Goal: Task Accomplishment & Management: Use online tool/utility

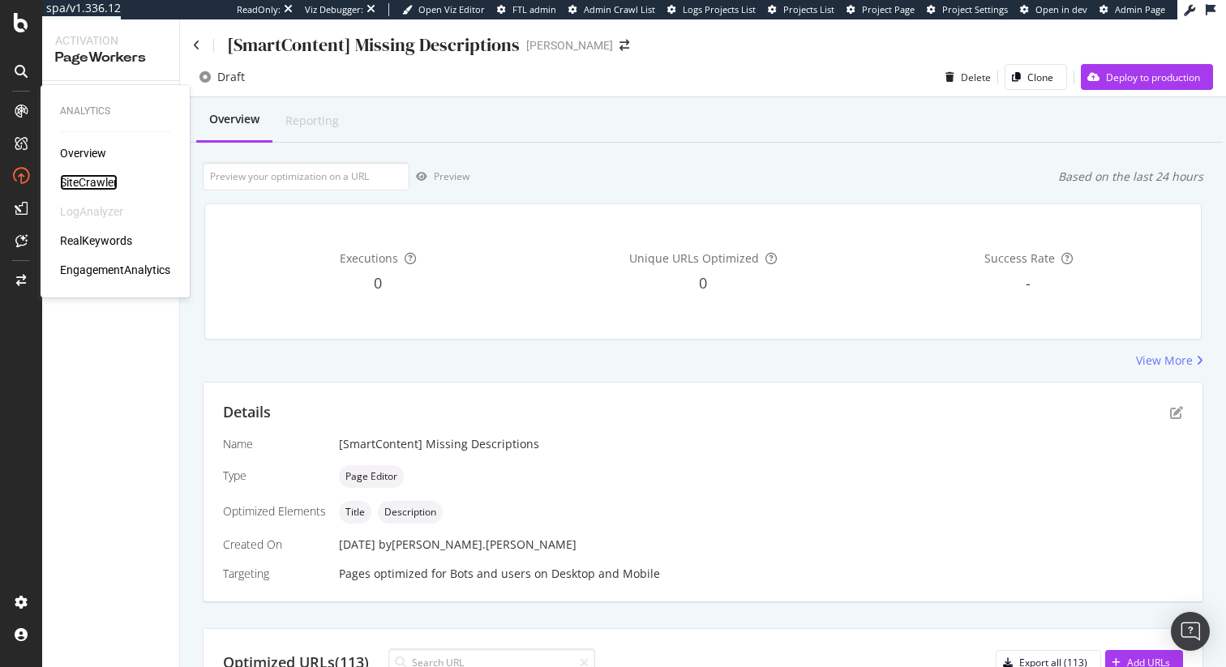
click at [93, 179] on div "SiteCrawler" at bounding box center [89, 182] width 58 height 16
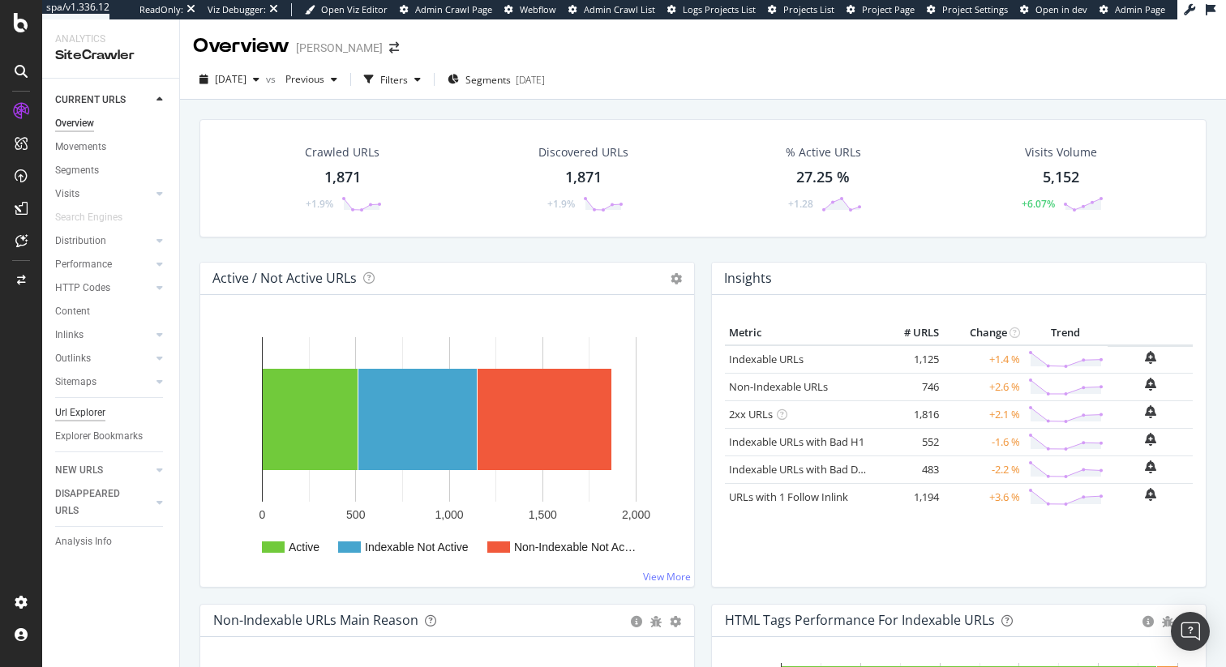
click at [87, 408] on div "Url Explorer" at bounding box center [80, 413] width 50 height 17
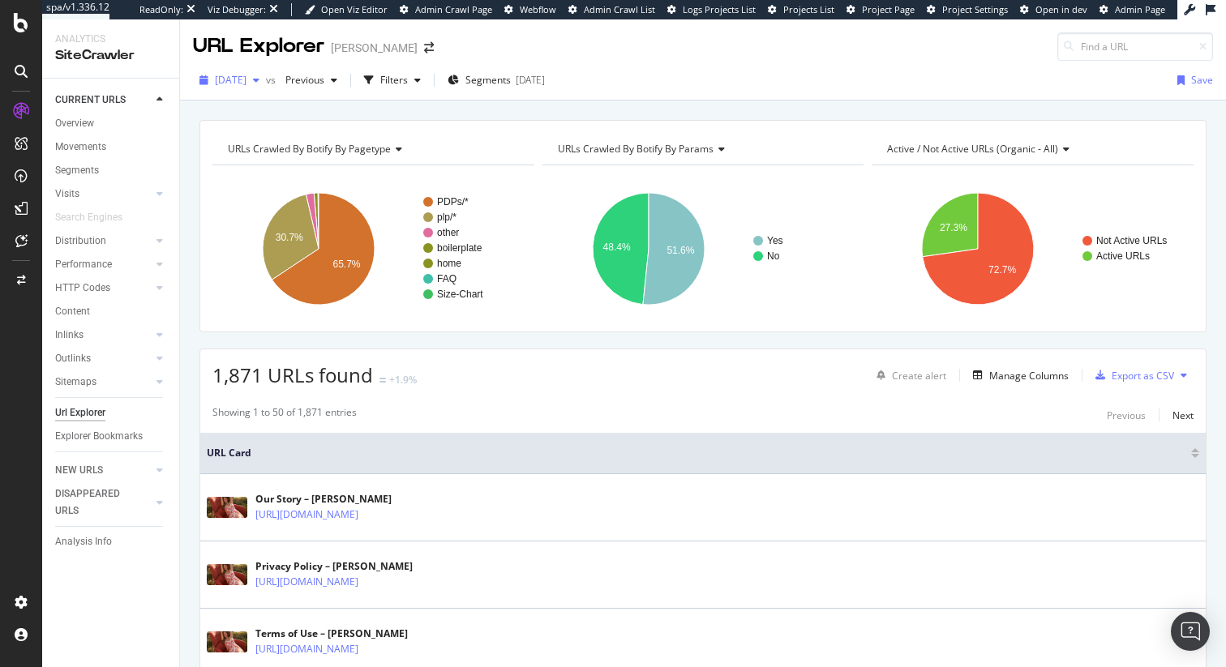
click at [247, 85] on span "[DATE]" at bounding box center [231, 80] width 32 height 14
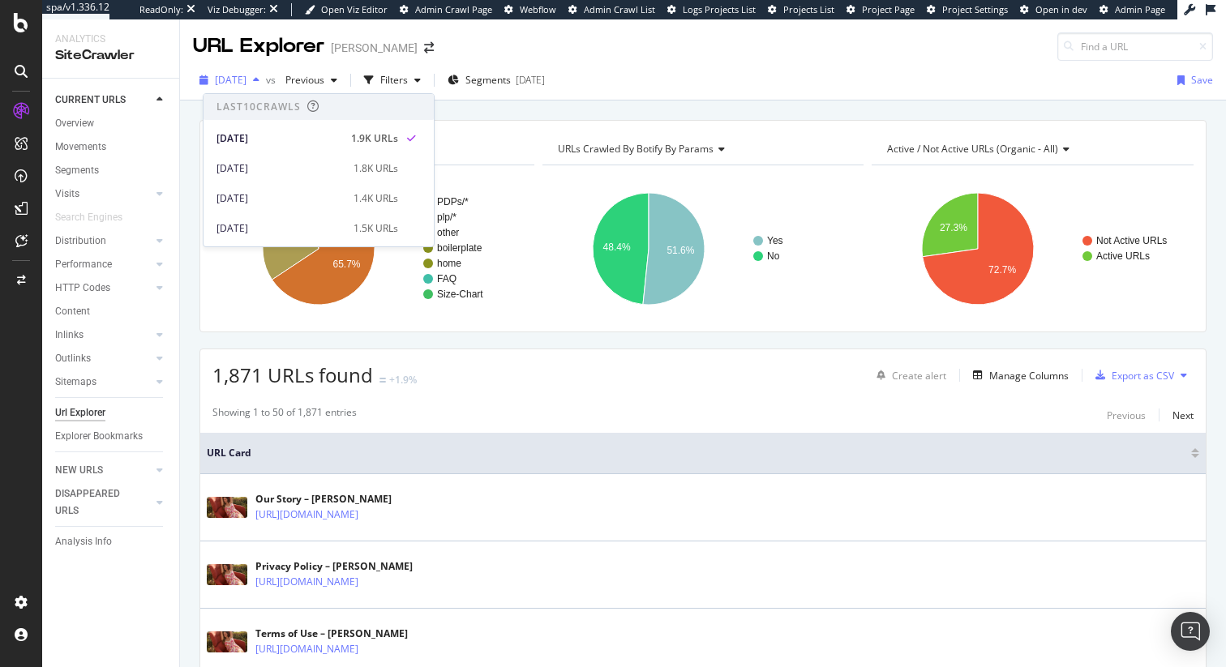
click at [247, 81] on span "[DATE]" at bounding box center [231, 80] width 32 height 14
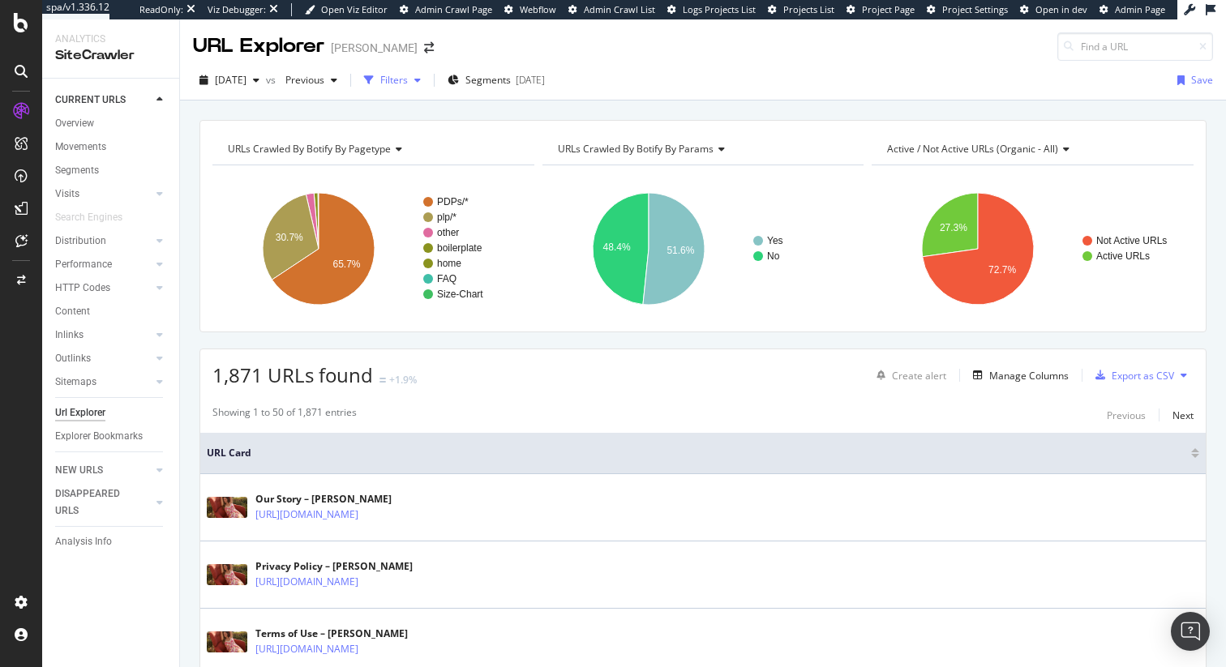
click at [408, 79] on div "Filters" at bounding box center [394, 80] width 28 height 14
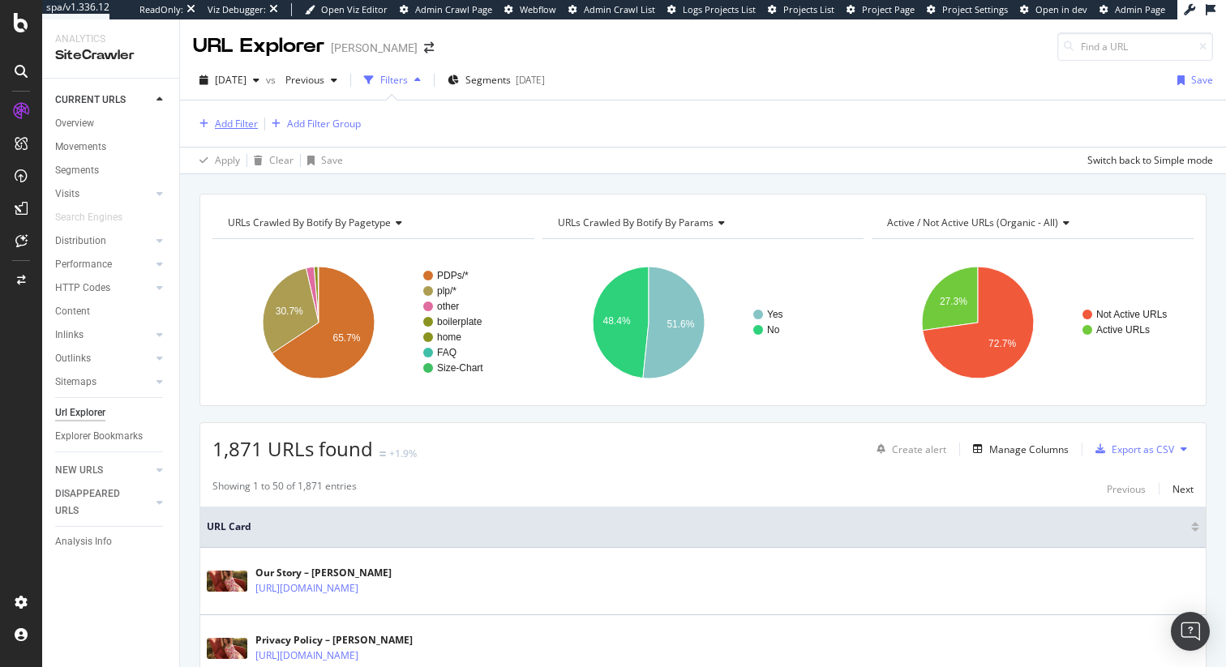
click at [242, 124] on div "Add Filter" at bounding box center [236, 124] width 43 height 14
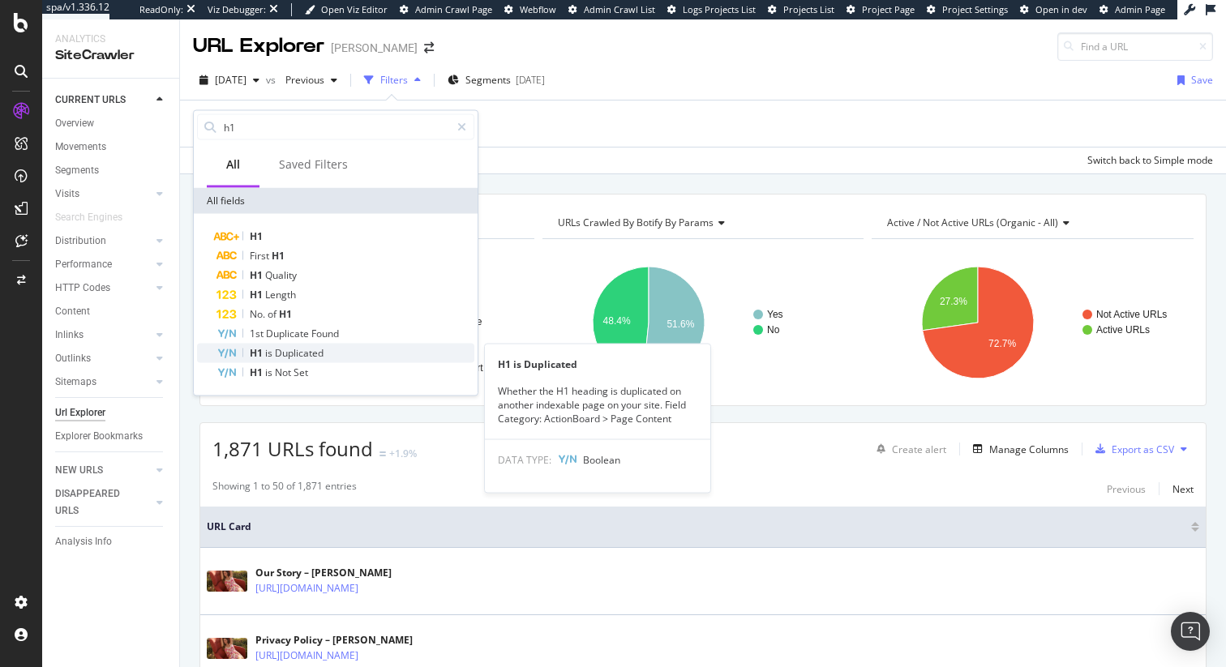
type input "h1"
click at [305, 359] on span "Duplicated" at bounding box center [299, 353] width 49 height 14
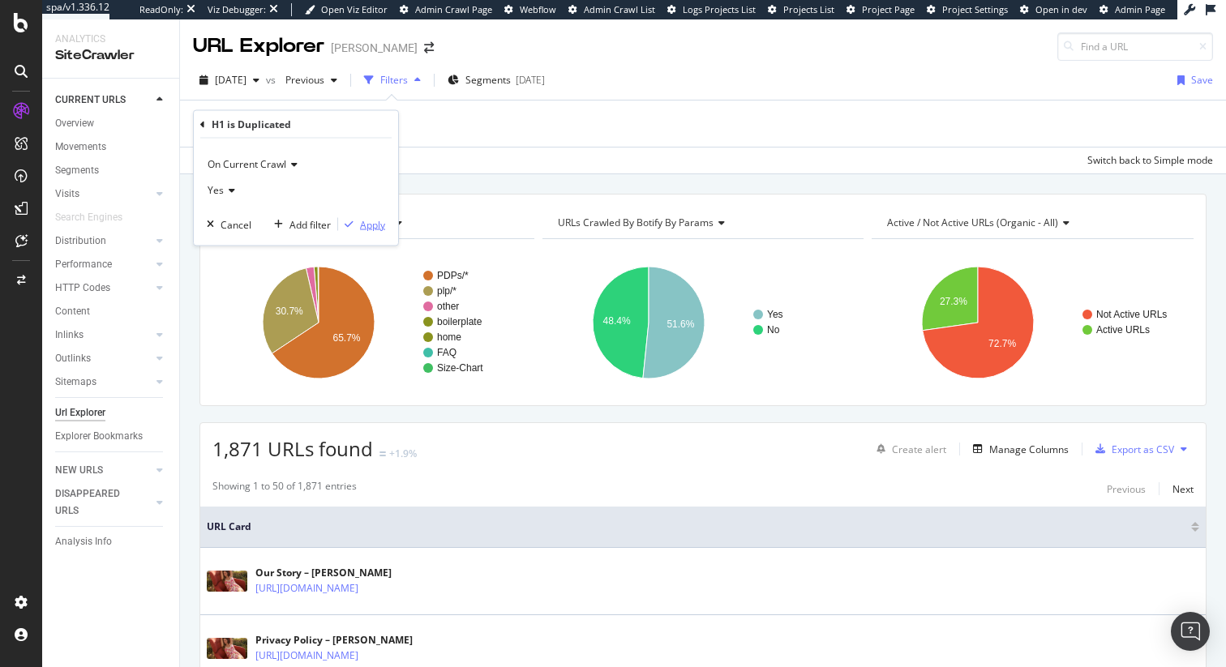
click at [369, 221] on div "Apply" at bounding box center [372, 224] width 25 height 14
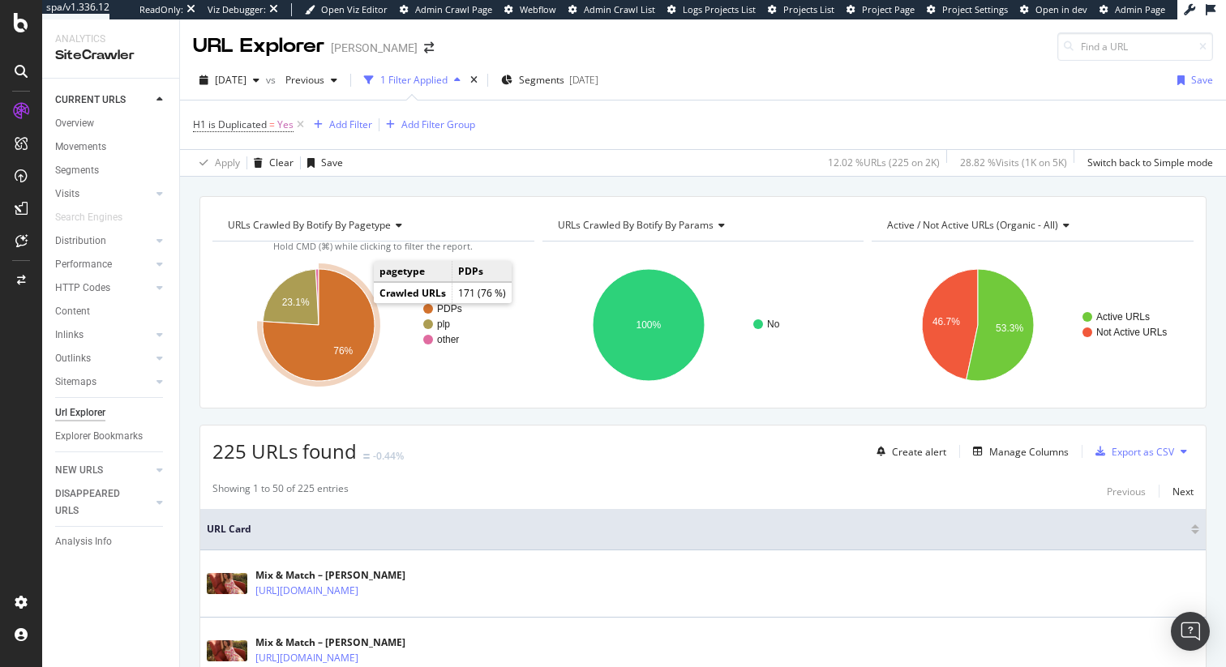
click at [347, 322] on icon "A chart." at bounding box center [319, 325] width 112 height 112
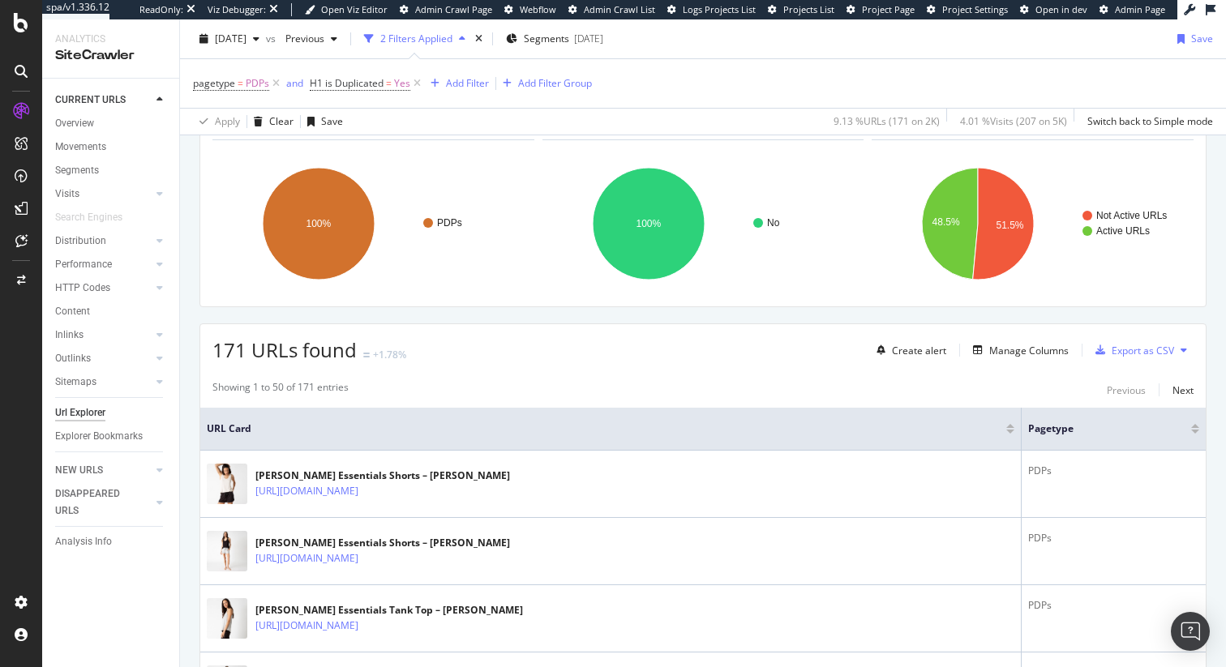
scroll to position [79, 0]
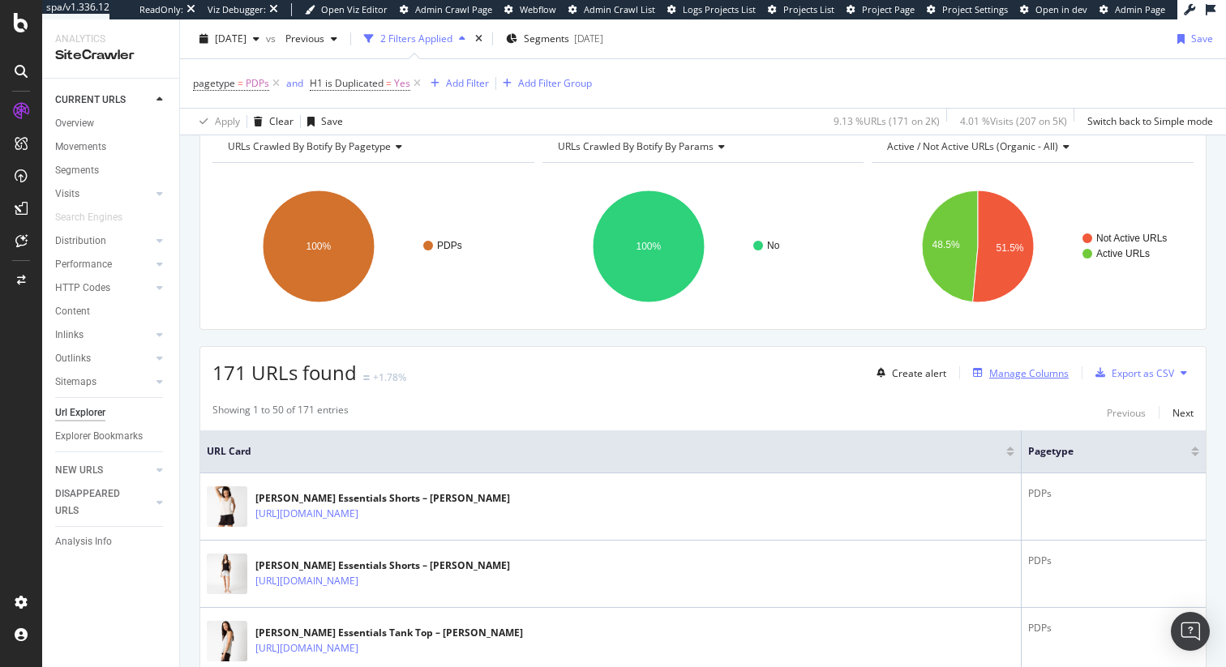
click at [1019, 371] on div "Manage Columns" at bounding box center [1028, 374] width 79 height 14
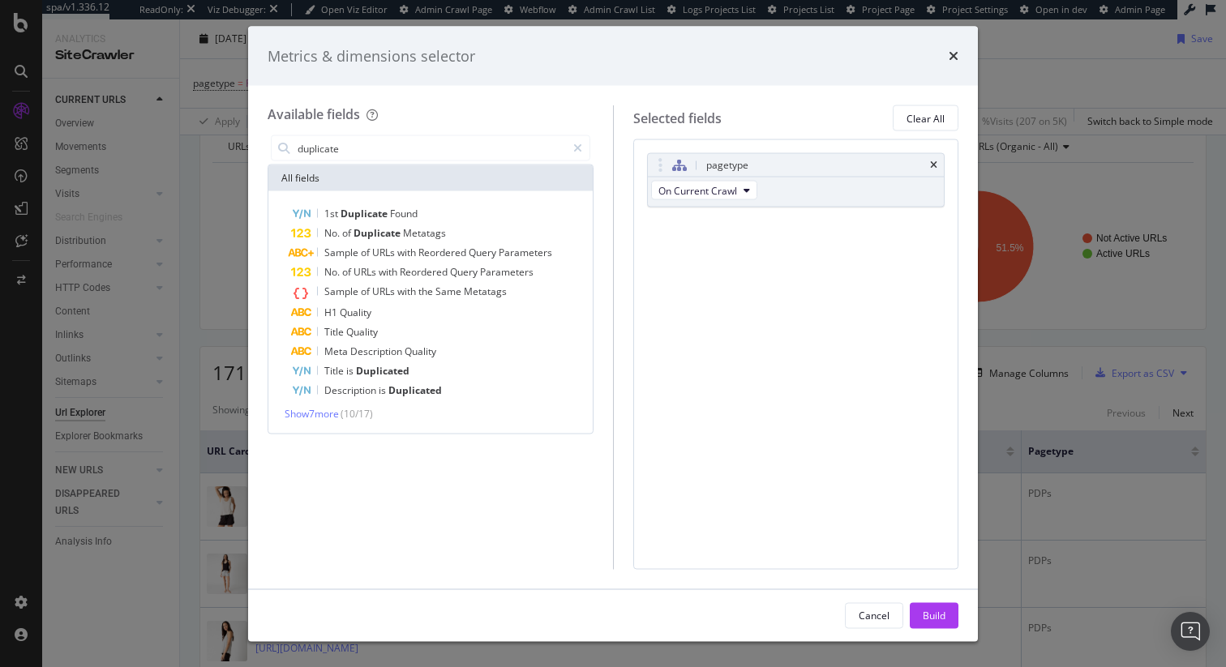
click at [817, 362] on div "pagetype On Current Crawl You can use this field as a To pick up a draggable it…" at bounding box center [796, 354] width 326 height 430
click at [421, 147] on input "duplicate" at bounding box center [431, 148] width 270 height 24
click at [417, 146] on input "duplicate" at bounding box center [431, 148] width 270 height 24
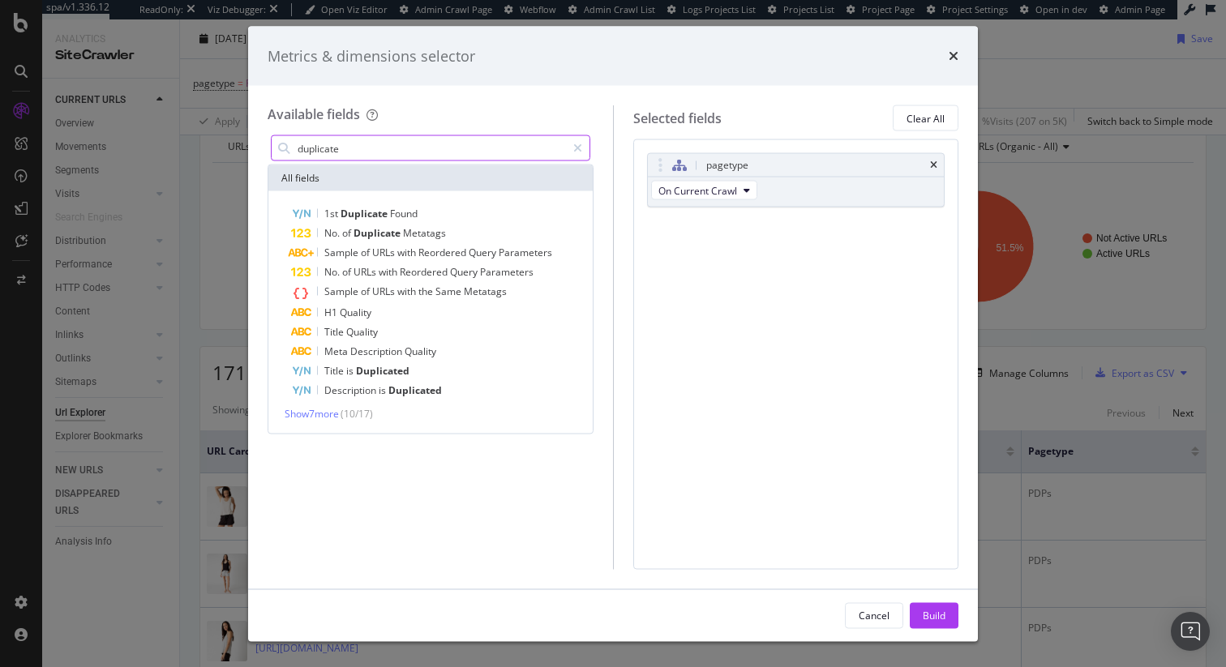
click at [417, 146] on input "duplicate" at bounding box center [431, 148] width 270 height 24
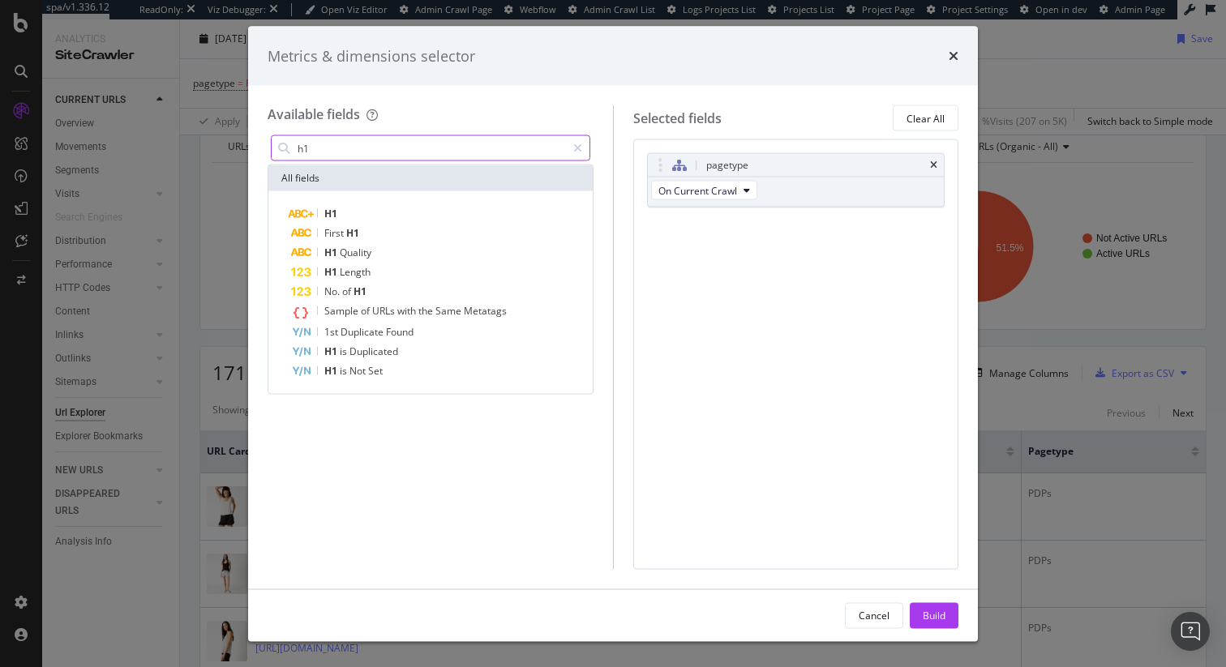
type input "h1"
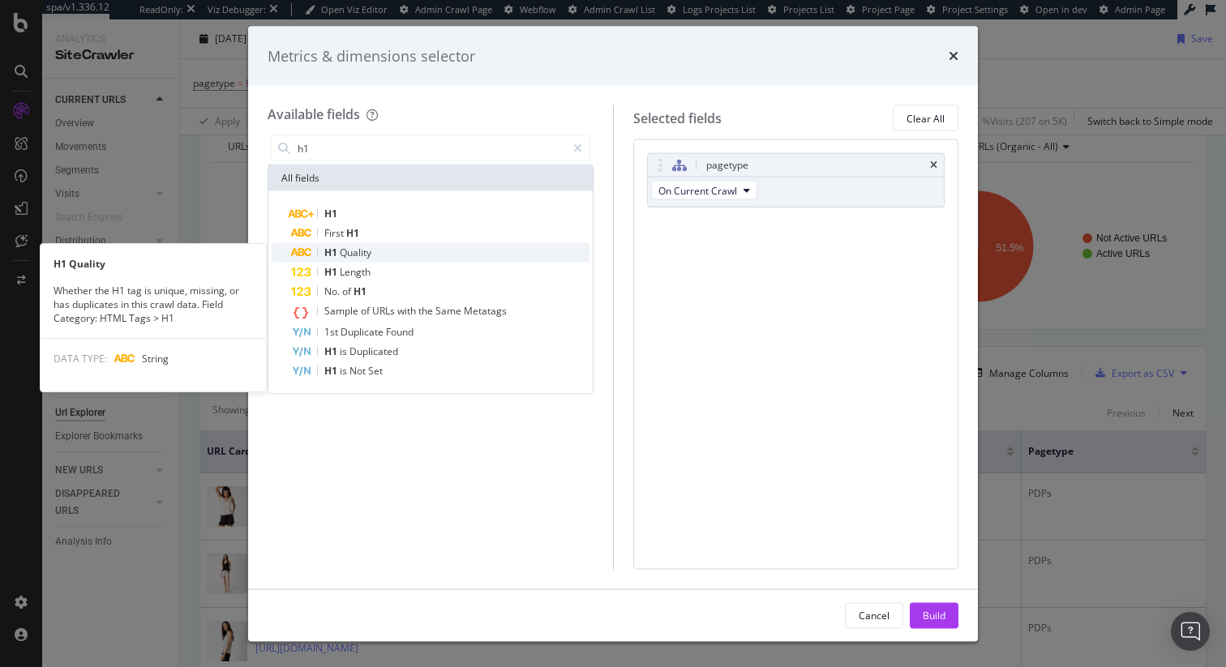
click at [418, 255] on div "H1 Quality" at bounding box center [440, 252] width 298 height 19
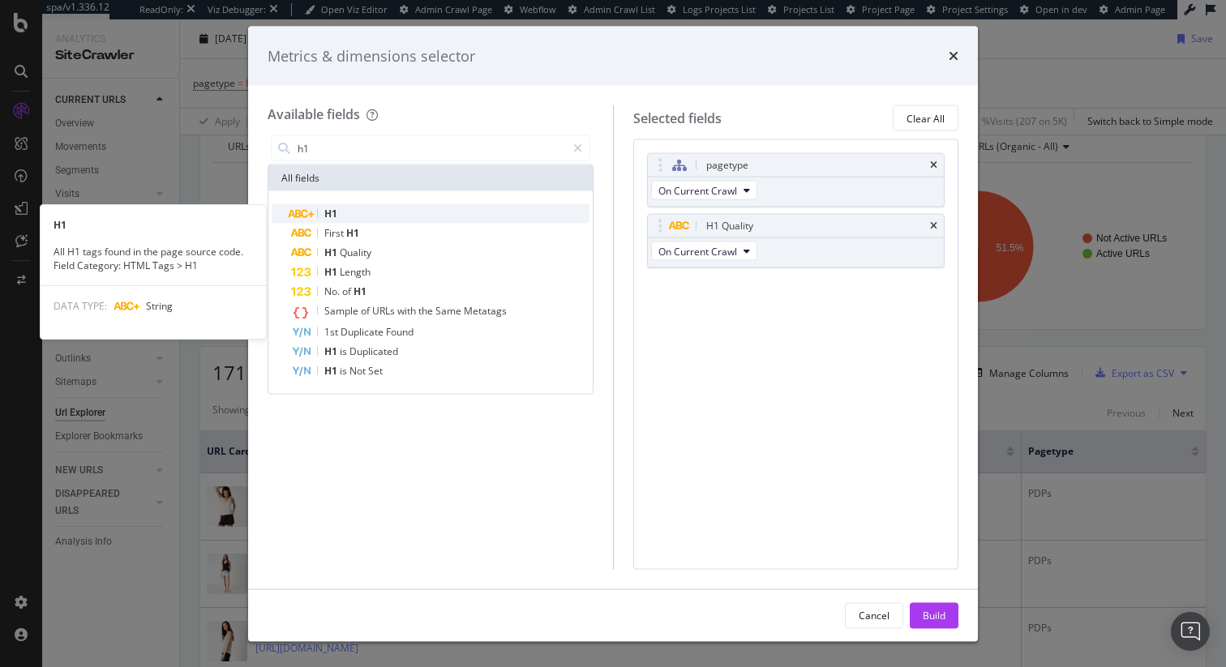
click at [390, 211] on div "H1" at bounding box center [440, 213] width 298 height 19
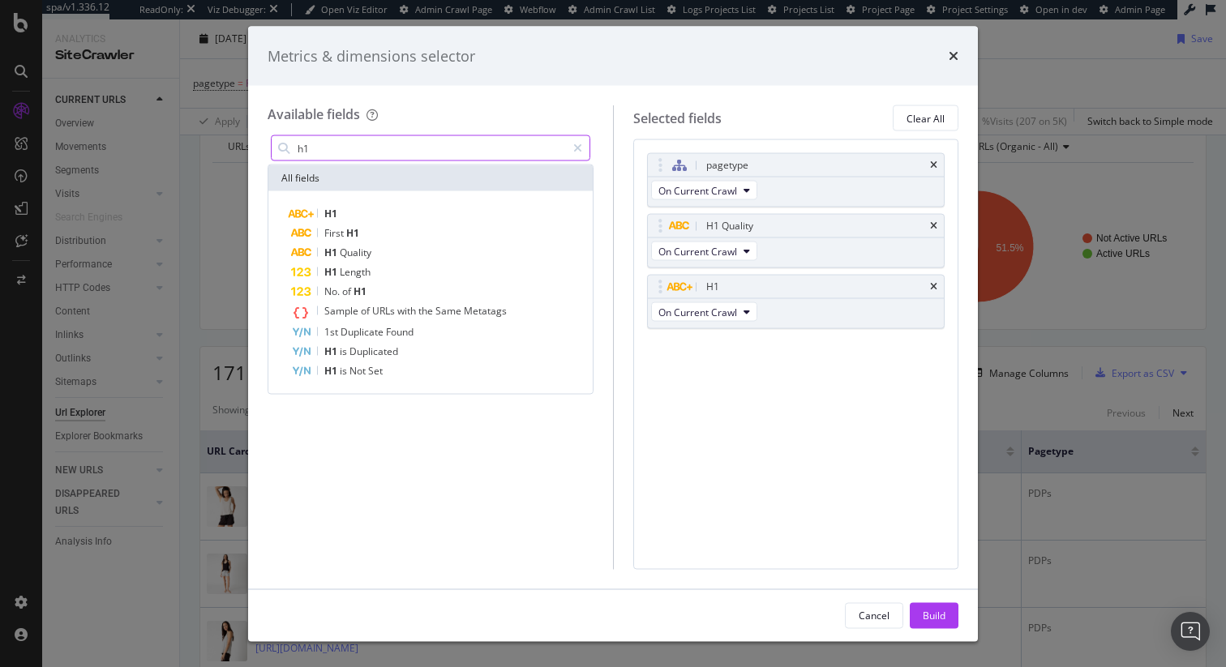
click at [500, 144] on input "h1" at bounding box center [431, 148] width 270 height 24
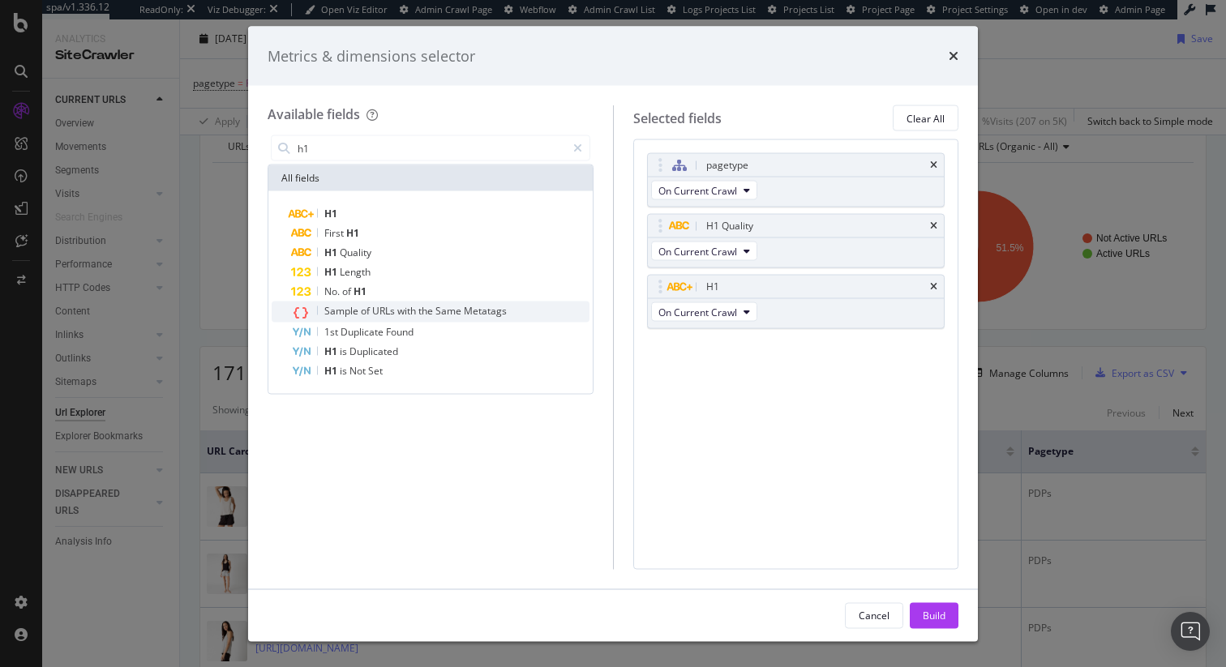
click at [493, 309] on span "Metatags" at bounding box center [485, 311] width 43 height 14
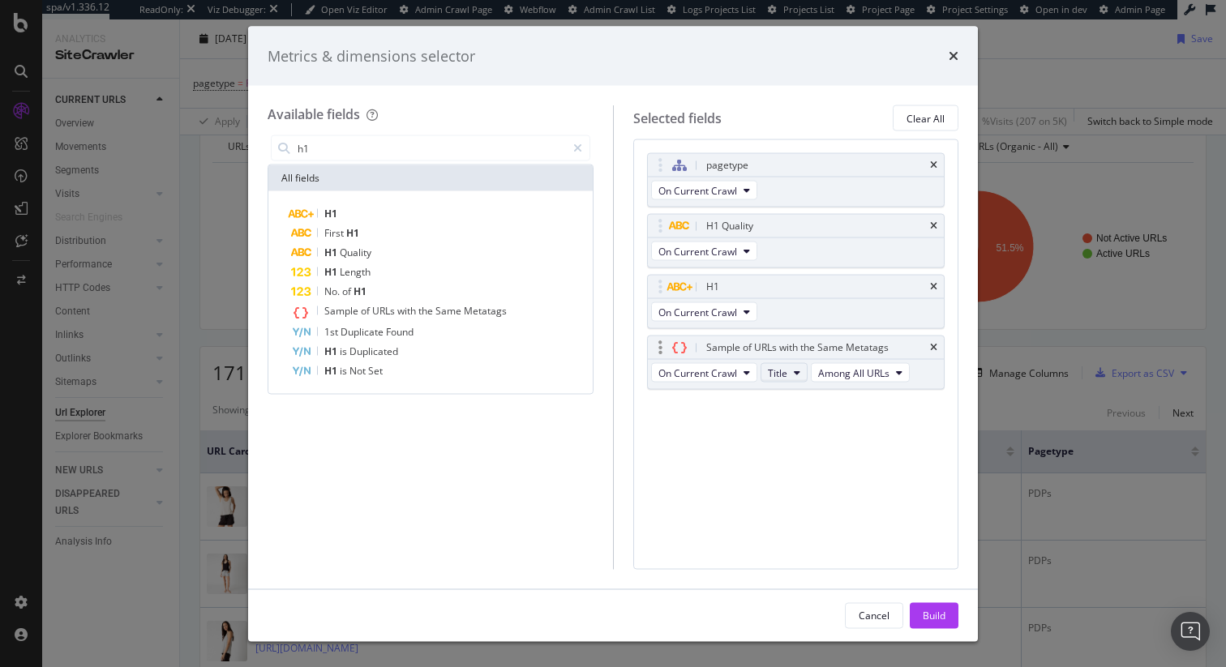
click at [791, 373] on button "Title" at bounding box center [784, 372] width 47 height 19
click at [795, 457] on span "H1" at bounding box center [800, 461] width 52 height 15
click at [873, 375] on span "Among All URLs" at bounding box center [853, 373] width 71 height 14
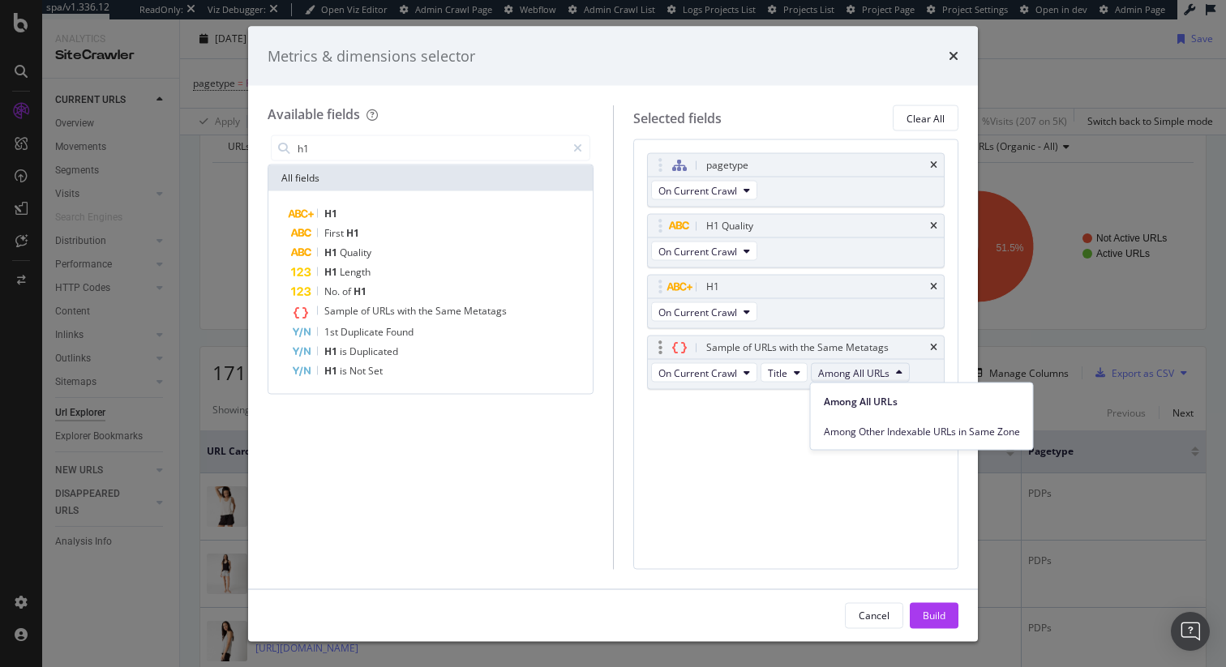
click at [873, 375] on span "Among All URLs" at bounding box center [853, 373] width 71 height 14
click at [871, 420] on div "Among Other Indexable URLs in Same Zone" at bounding box center [922, 432] width 222 height 24
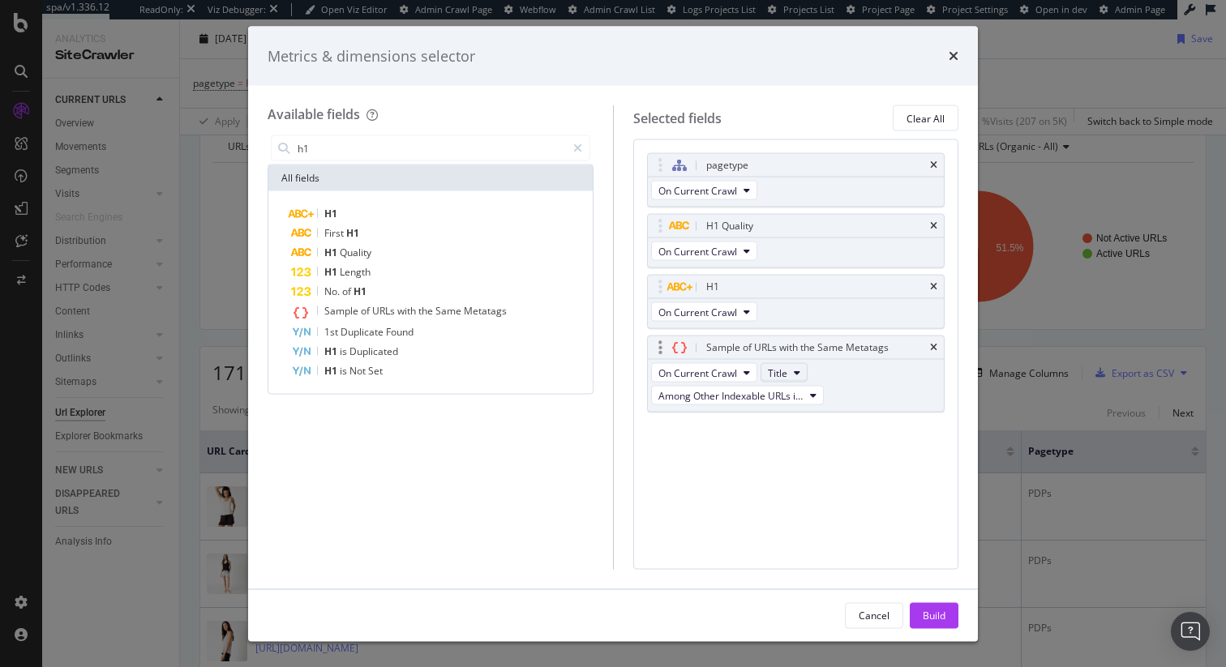
click at [796, 372] on icon "modal" at bounding box center [797, 373] width 6 height 10
click at [787, 461] on span "H1" at bounding box center [800, 461] width 52 height 15
click at [795, 360] on div "On Current Crawl Title Among Other Indexable URLs in Same Zone" at bounding box center [796, 386] width 297 height 52
click at [791, 374] on button "Title" at bounding box center [784, 372] width 47 height 19
click at [778, 459] on span "H1" at bounding box center [800, 461] width 52 height 15
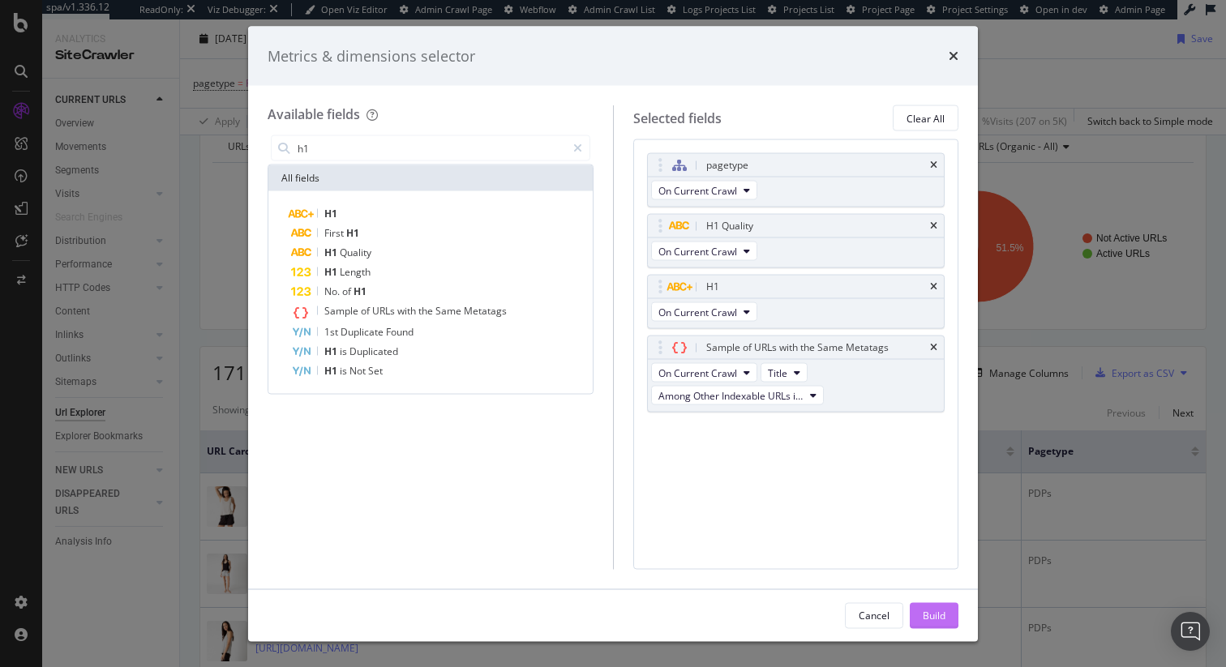
click at [935, 613] on div "Build" at bounding box center [934, 615] width 23 height 14
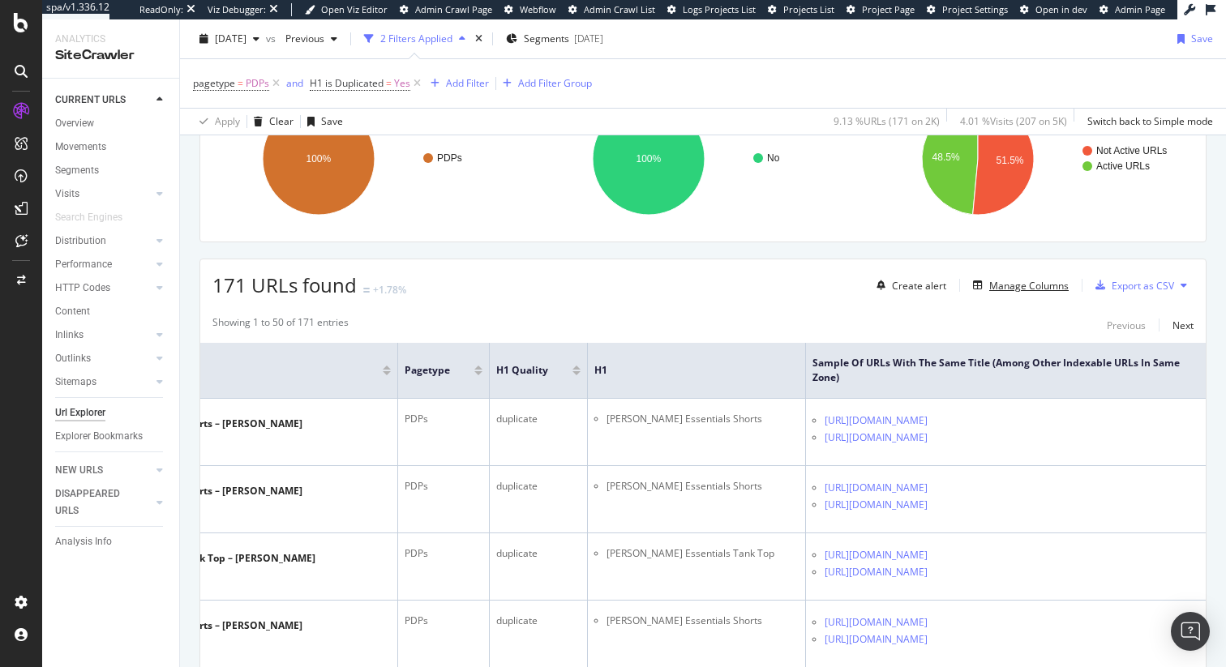
scroll to position [0, 211]
click at [1027, 287] on div "Manage Columns" at bounding box center [1028, 286] width 79 height 14
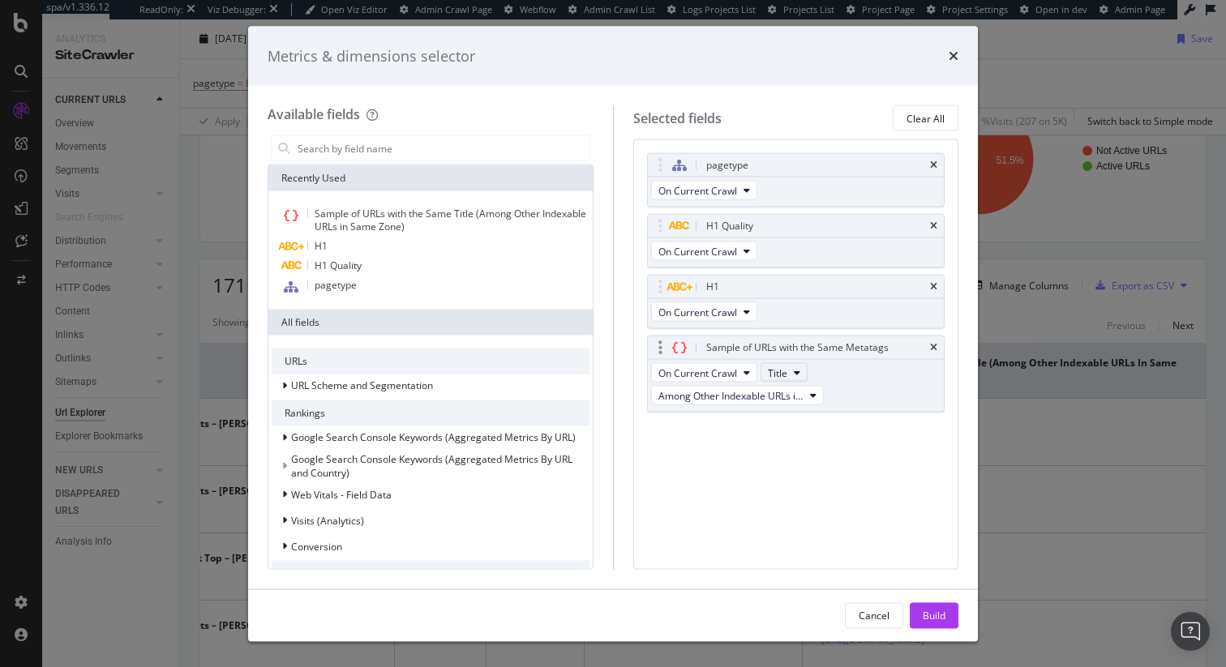
click at [804, 375] on button "Title" at bounding box center [784, 372] width 47 height 19
click at [781, 465] on span "H1" at bounding box center [800, 461] width 52 height 15
click at [749, 393] on span "Among Other Indexable URLs in Same Zone" at bounding box center [730, 395] width 145 height 14
click at [743, 421] on span "Among All URLs" at bounding box center [767, 424] width 204 height 15
click at [797, 374] on icon "modal" at bounding box center [797, 373] width 6 height 10
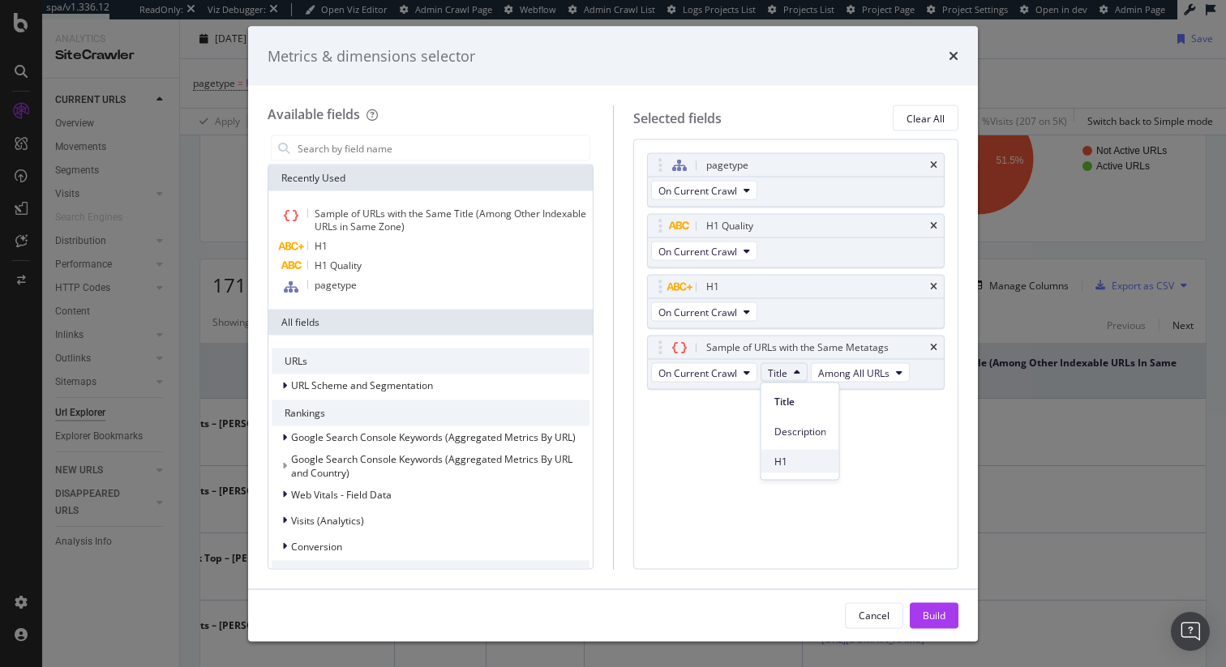
click at [782, 458] on span "H1" at bounding box center [800, 461] width 52 height 15
click at [744, 372] on icon "modal" at bounding box center [747, 373] width 6 height 10
click at [733, 399] on span "On Current Crawl" at bounding box center [711, 401] width 92 height 15
click at [768, 389] on div "Sample of URLs with the Same Metatags On Current Crawl Title Among All URLs" at bounding box center [796, 363] width 298 height 54
click at [765, 425] on div "pagetype On Current Crawl H1 Quality On Current Crawl H1 On Current Crawl Sampl…" at bounding box center [796, 354] width 326 height 430
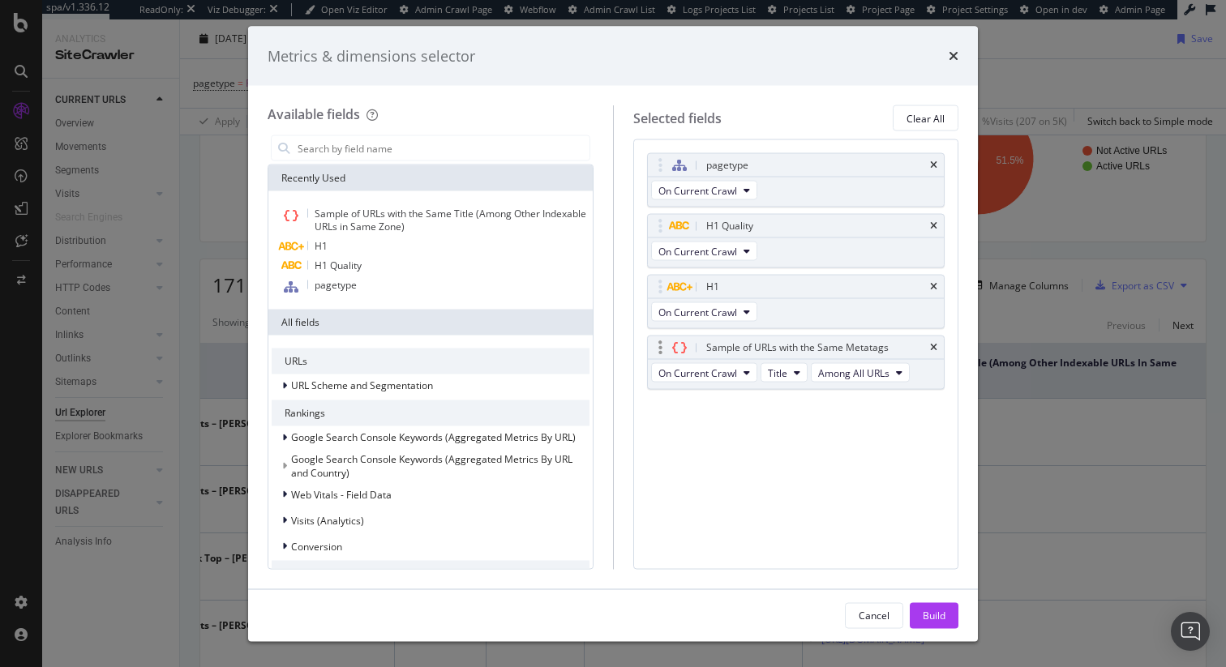
click at [774, 384] on div "On Current Crawl Title Among All URLs" at bounding box center [782, 374] width 268 height 29
click at [779, 378] on span "Title" at bounding box center [777, 373] width 19 height 14
click at [779, 458] on span "H1" at bounding box center [800, 461] width 52 height 15
click at [933, 290] on icon "times" at bounding box center [933, 287] width 7 height 10
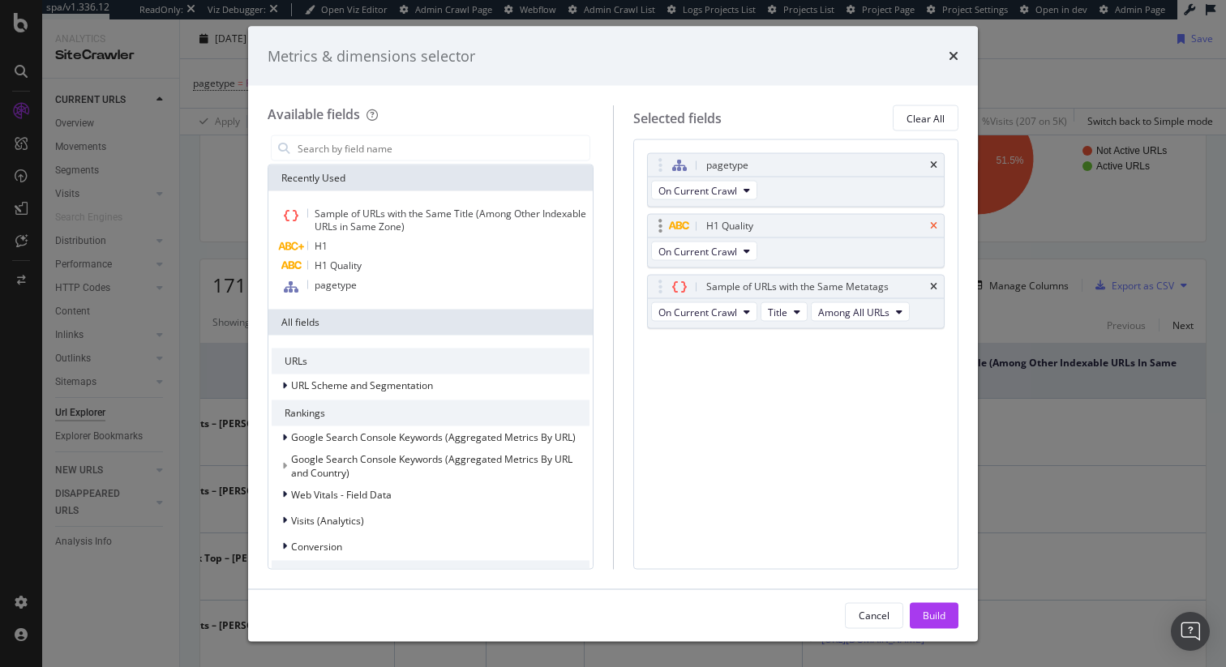
click at [931, 226] on icon "times" at bounding box center [933, 226] width 7 height 10
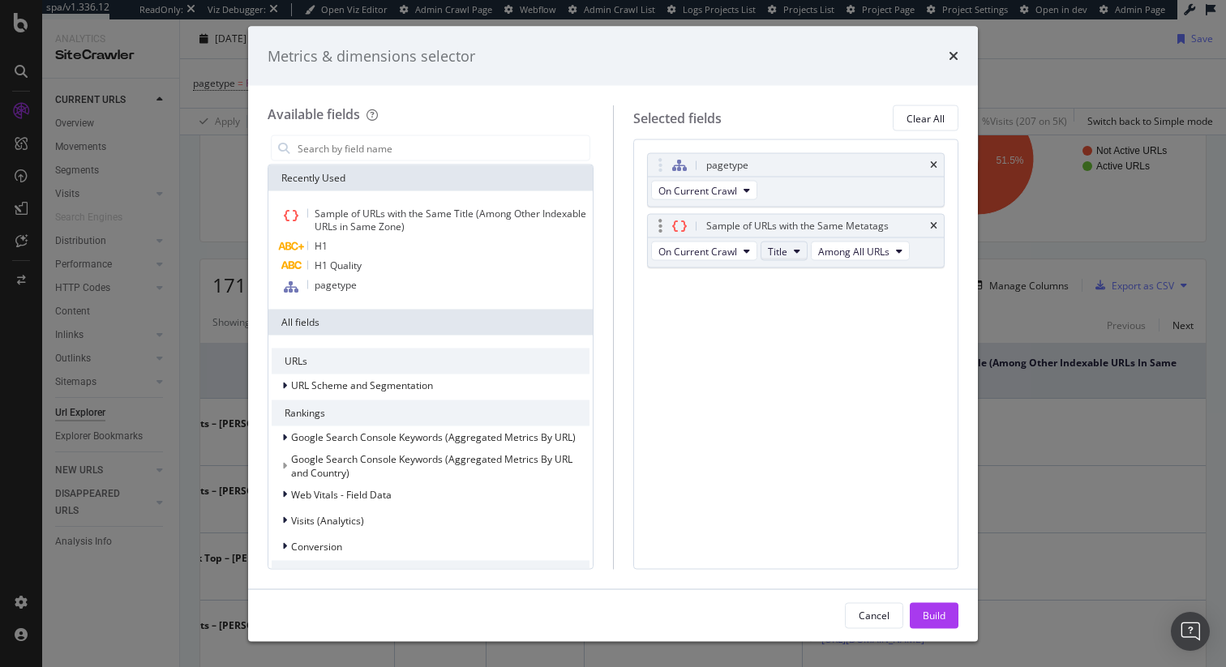
click at [776, 251] on span "Title" at bounding box center [777, 251] width 19 height 14
click at [771, 336] on div "H1" at bounding box center [800, 340] width 78 height 24
click at [400, 254] on div "H1" at bounding box center [431, 246] width 318 height 19
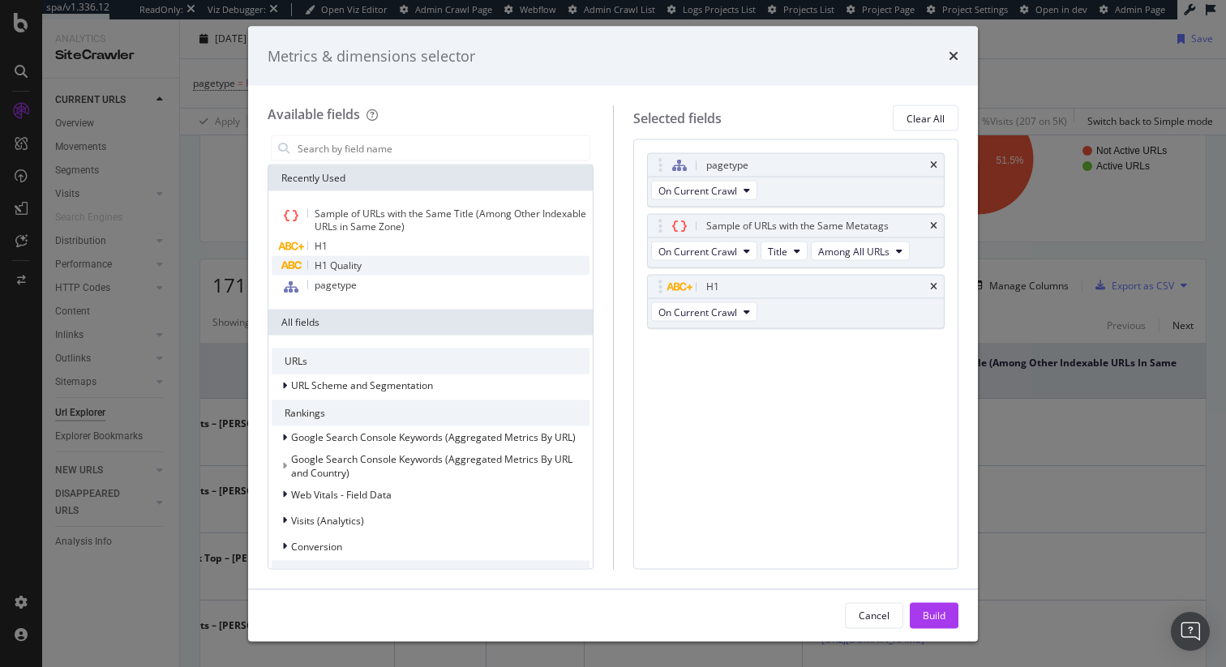
click at [397, 268] on div "H1 Quality" at bounding box center [431, 265] width 318 height 19
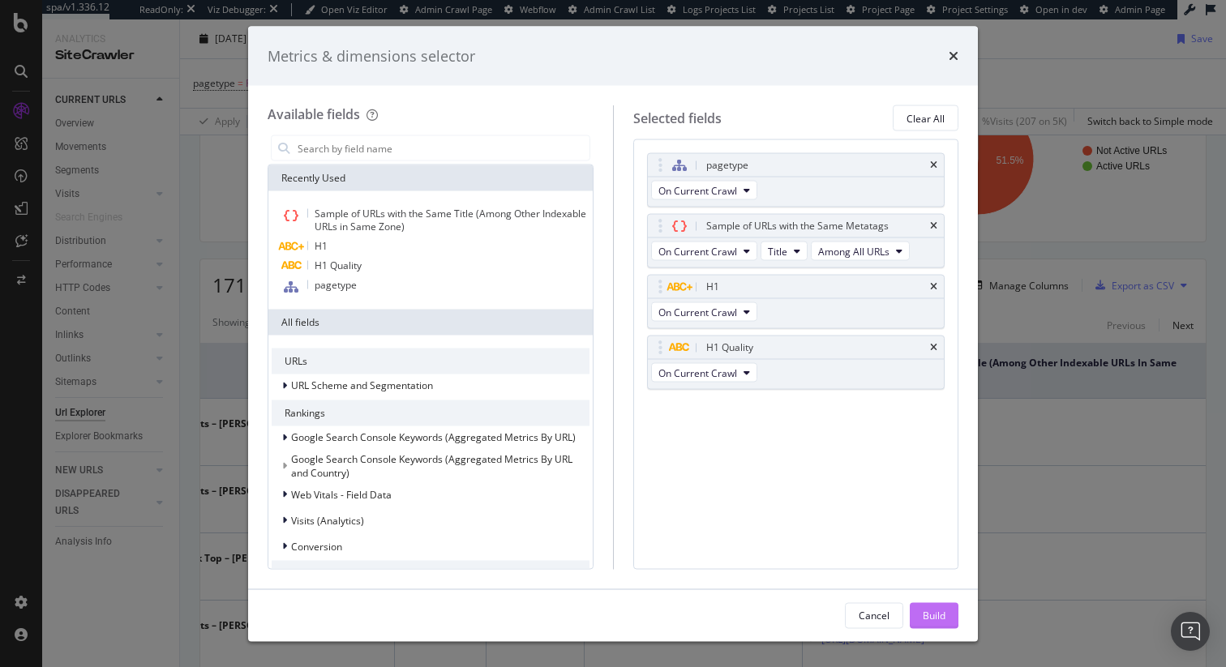
click at [924, 604] on div "Build" at bounding box center [934, 615] width 23 height 24
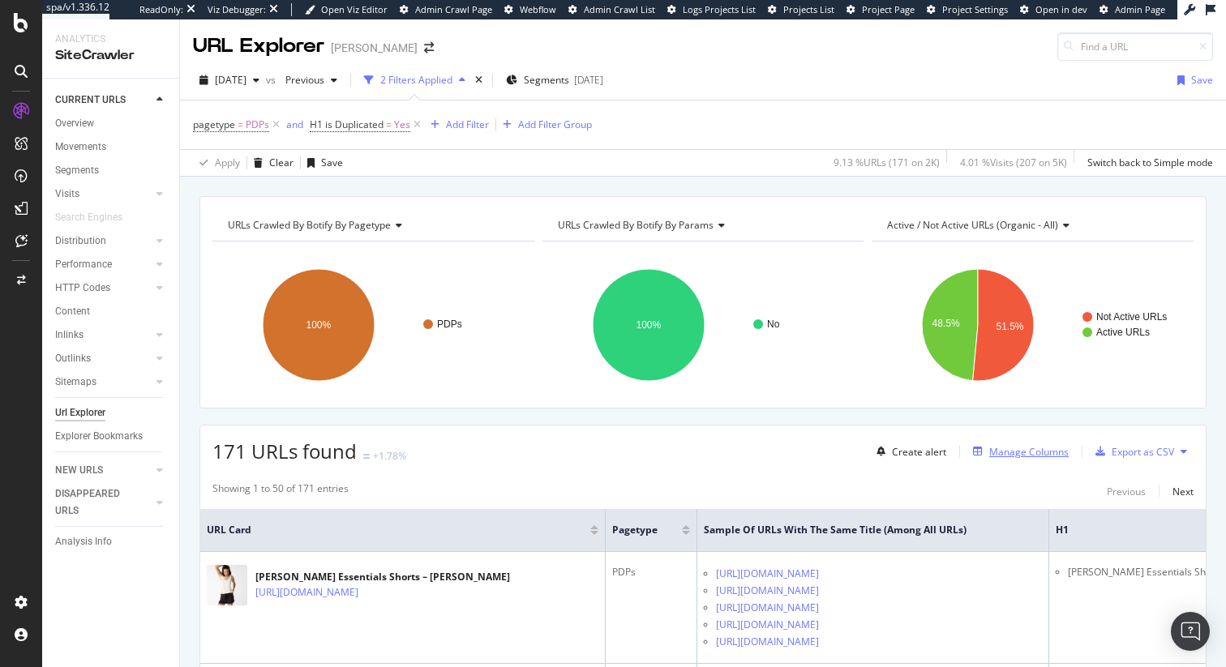
click at [1020, 455] on div "Manage Columns" at bounding box center [1028, 452] width 79 height 14
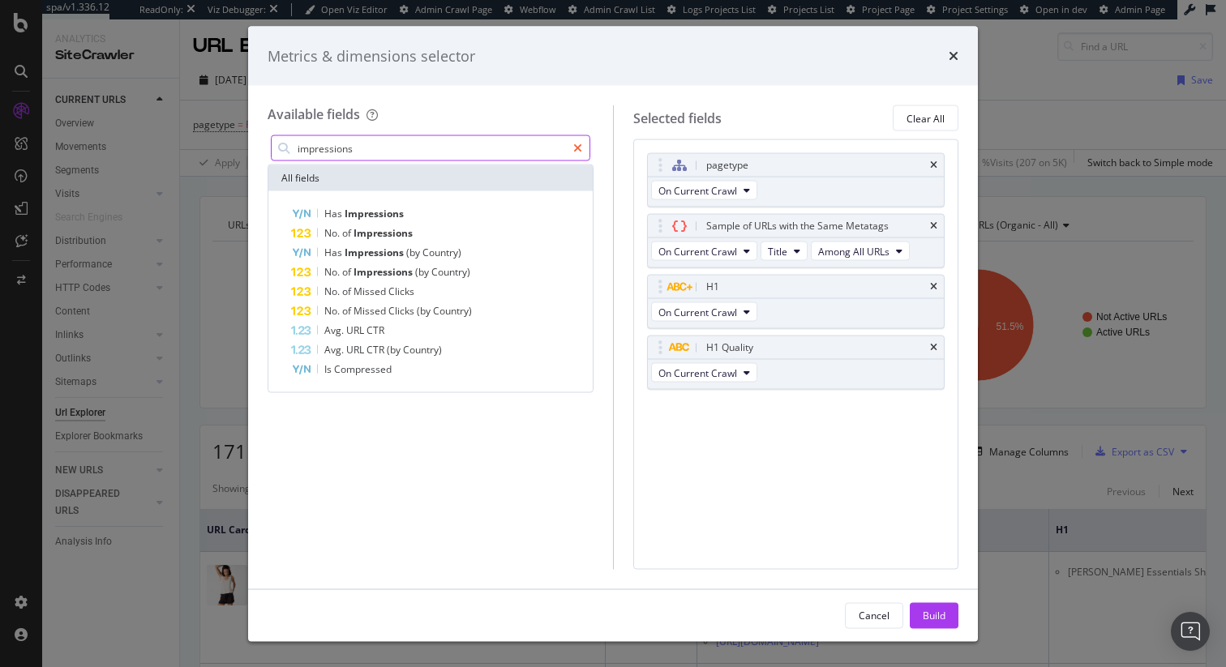
type input "impressions"
click at [581, 146] on div "modal" at bounding box center [578, 148] width 24 height 26
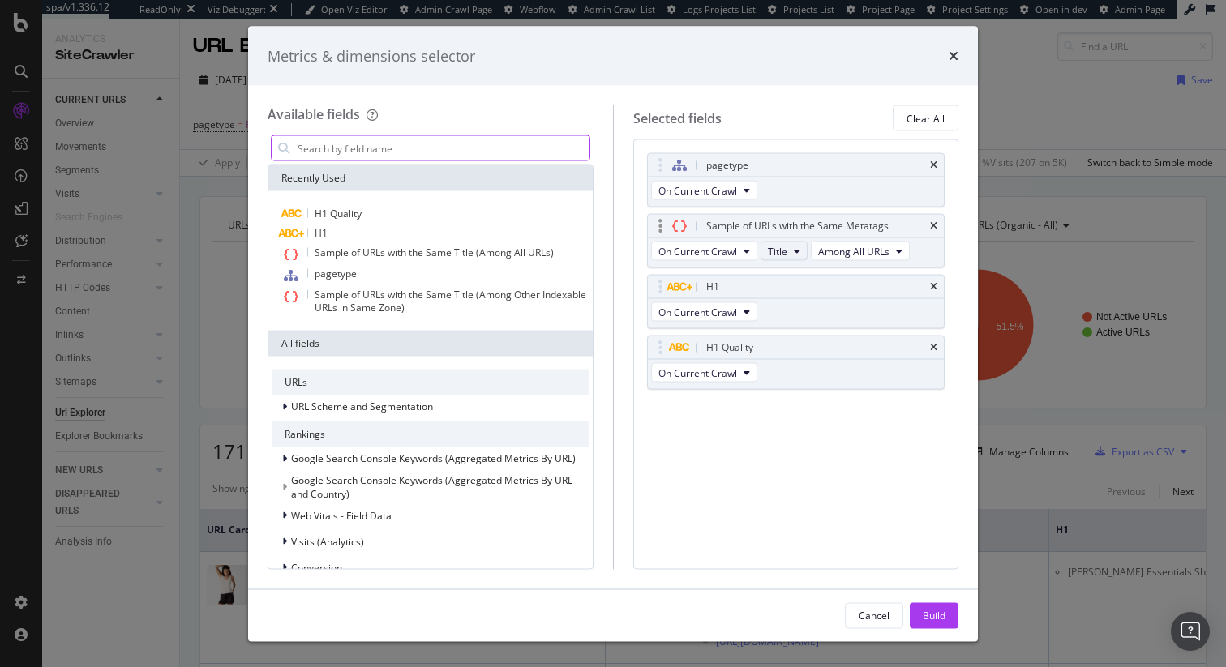
click at [800, 245] on button "Title" at bounding box center [784, 251] width 47 height 19
click at [787, 340] on span "H1" at bounding box center [800, 339] width 52 height 15
click at [856, 255] on span "Among All URLs" at bounding box center [853, 251] width 71 height 14
click at [858, 304] on span "Among Other Indexable URLs in Same Zone" at bounding box center [922, 309] width 196 height 15
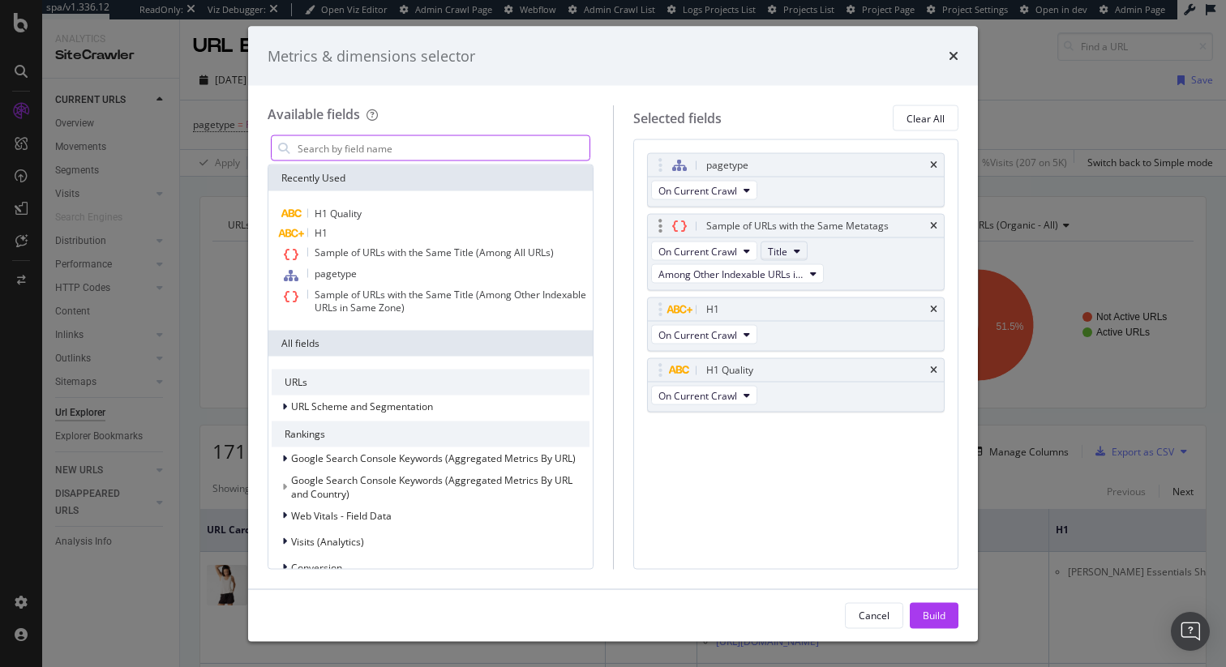
click at [787, 242] on button "Title" at bounding box center [784, 251] width 47 height 19
click at [787, 302] on span "Description" at bounding box center [800, 309] width 52 height 15
click at [738, 256] on button "On Current Crawl" at bounding box center [704, 251] width 106 height 19
click at [732, 306] on span "On Compared Crawl" at bounding box center [711, 309] width 92 height 15
click at [737, 250] on button "On Current Crawl" at bounding box center [704, 251] width 106 height 19
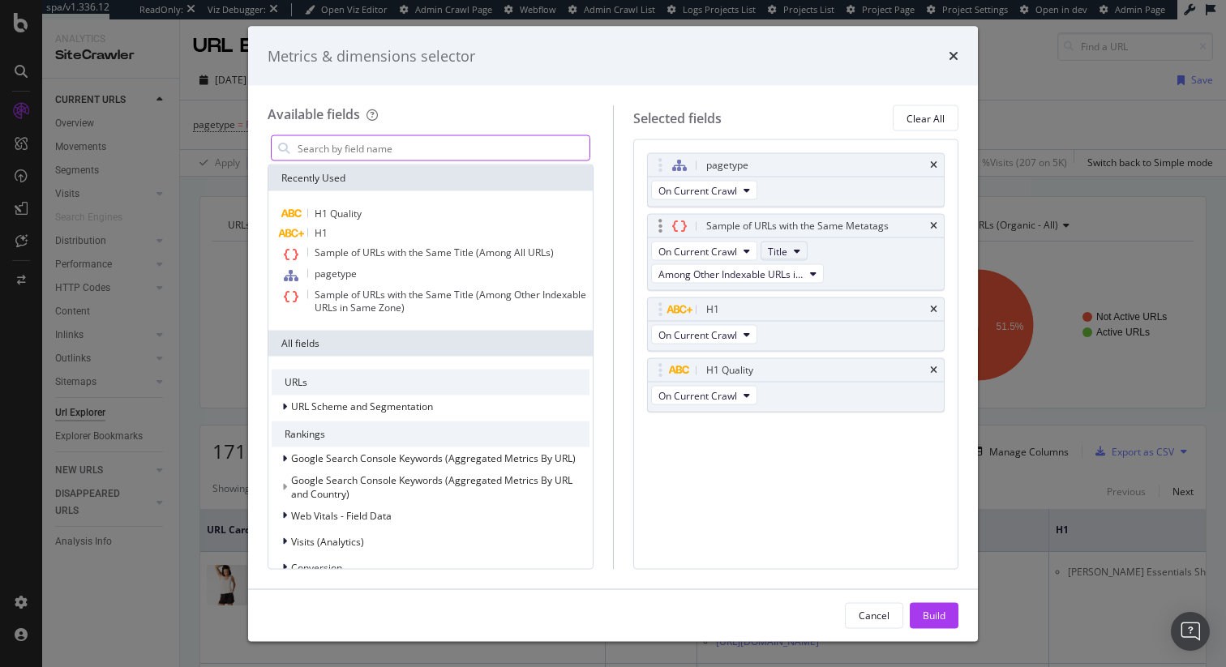
click at [774, 250] on span "Title" at bounding box center [777, 251] width 19 height 14
click at [779, 335] on span "H1" at bounding box center [800, 339] width 52 height 15
click at [701, 245] on span "On Current Crawl" at bounding box center [697, 251] width 79 height 14
click at [704, 312] on span "On Compared Crawl" at bounding box center [711, 309] width 92 height 15
click at [774, 254] on span "Title" at bounding box center [777, 251] width 19 height 14
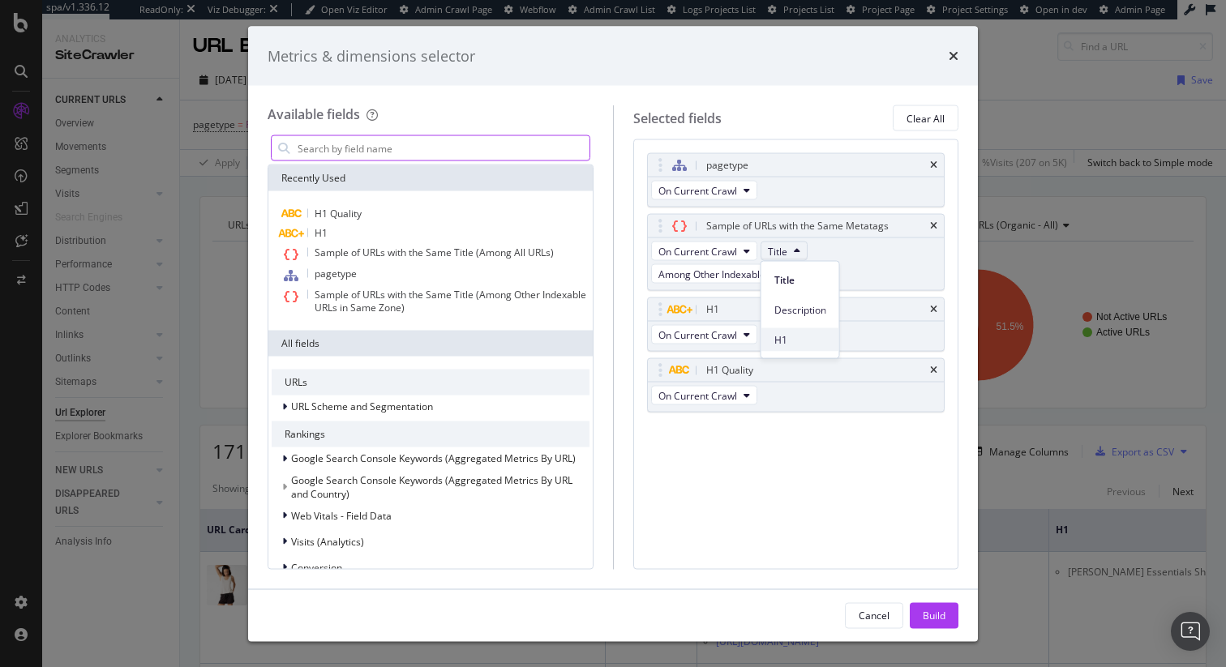
click at [777, 335] on span "H1" at bounding box center [800, 339] width 52 height 15
click at [733, 248] on span "On Current Crawl" at bounding box center [697, 251] width 79 height 14
click at [727, 282] on span "On Current Crawl" at bounding box center [711, 279] width 92 height 15
click at [924, 612] on div "Build" at bounding box center [934, 615] width 23 height 14
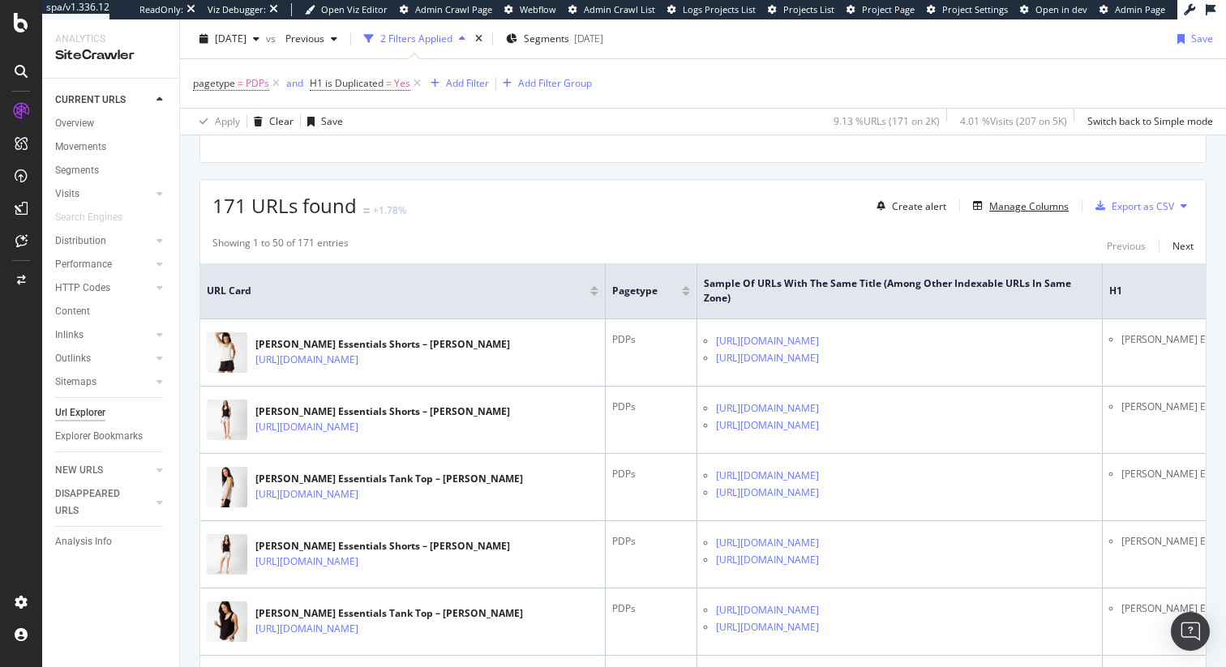
scroll to position [272, 0]
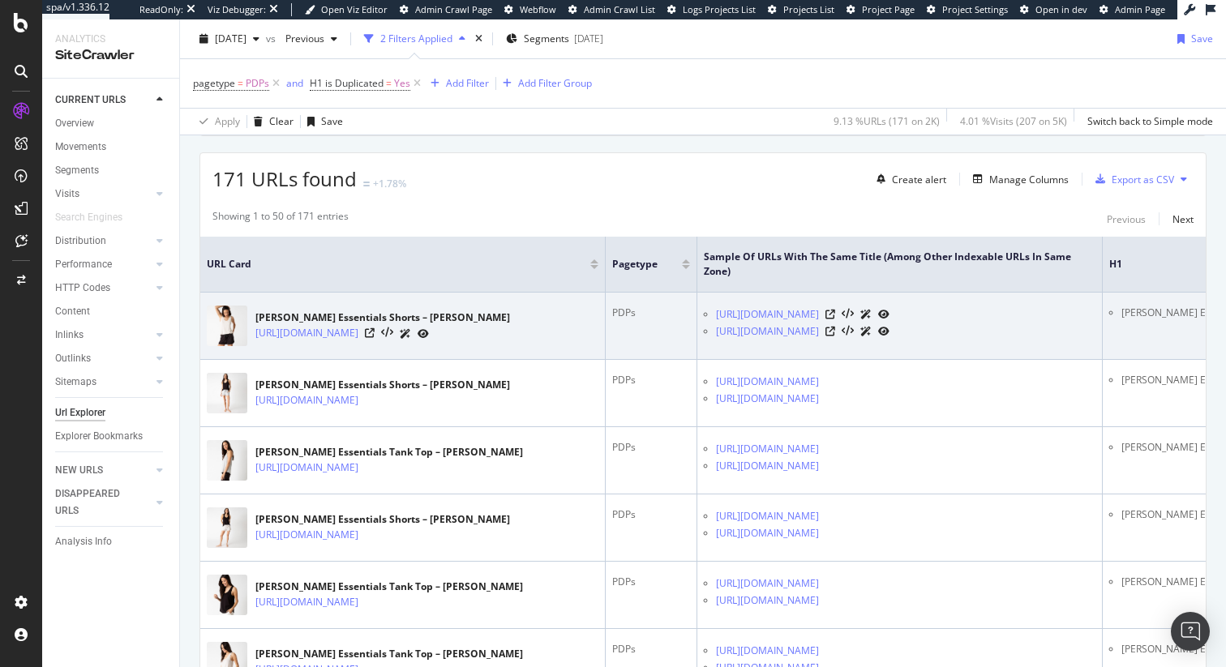
click at [510, 339] on div "https://www.pjsalvage.com/products/short-essentials-3" at bounding box center [382, 333] width 255 height 17
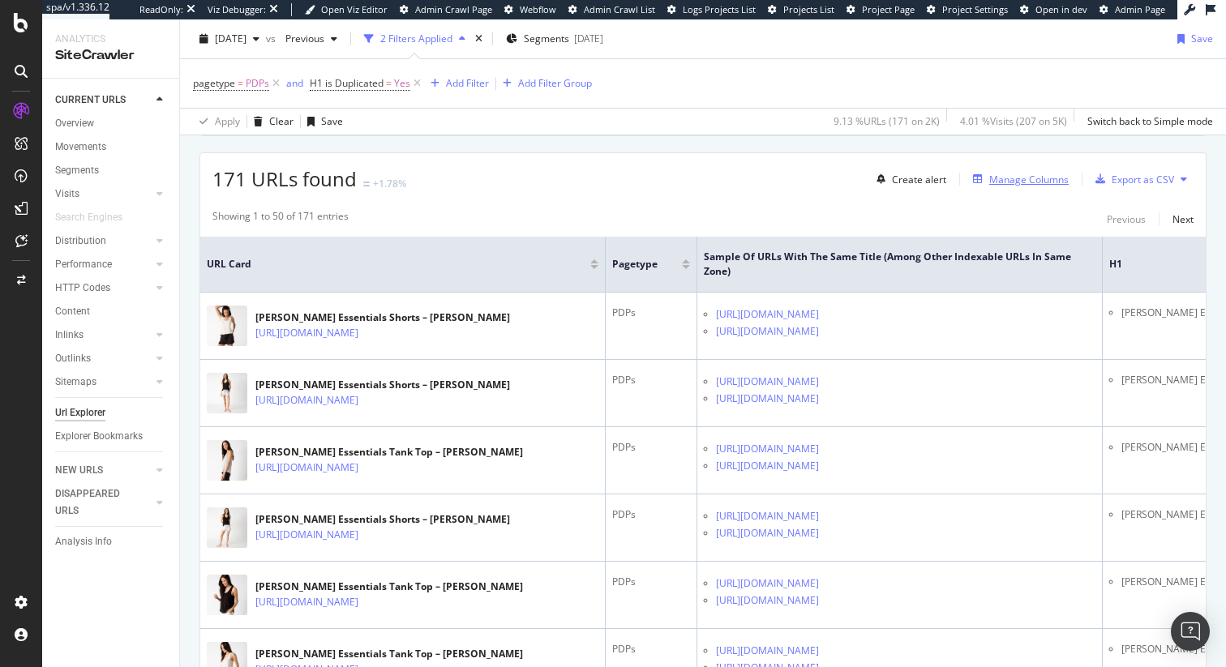
click at [1010, 184] on div "Manage Columns" at bounding box center [1028, 180] width 79 height 14
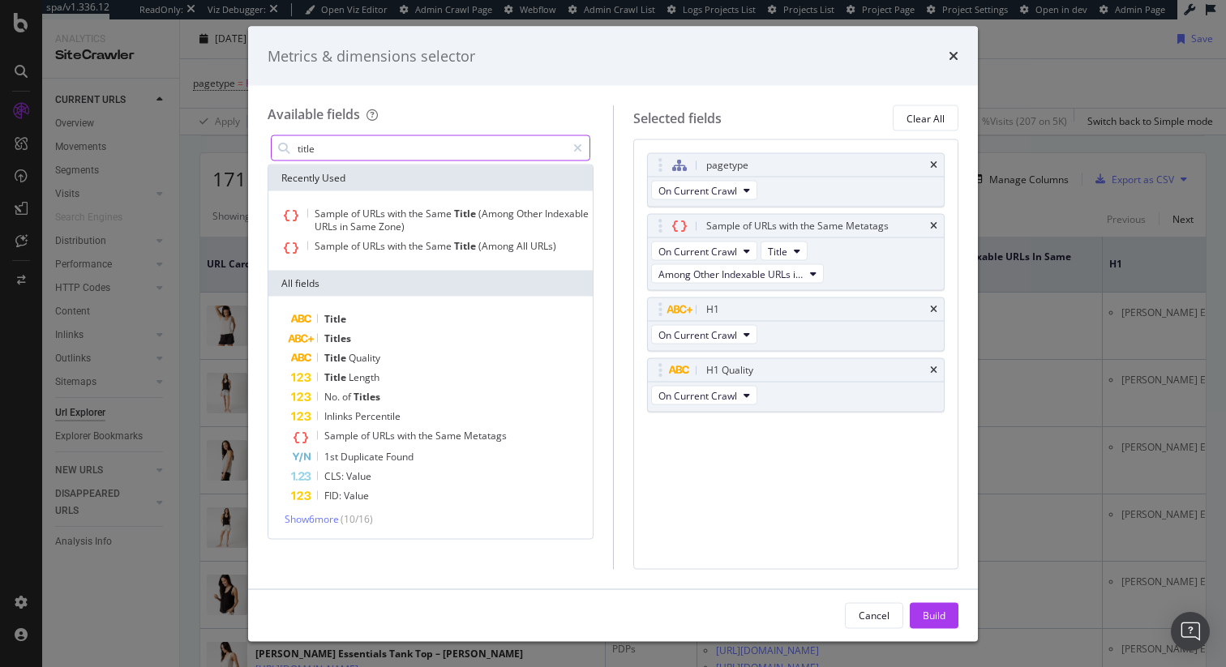
click at [401, 151] on input "title" at bounding box center [431, 148] width 270 height 24
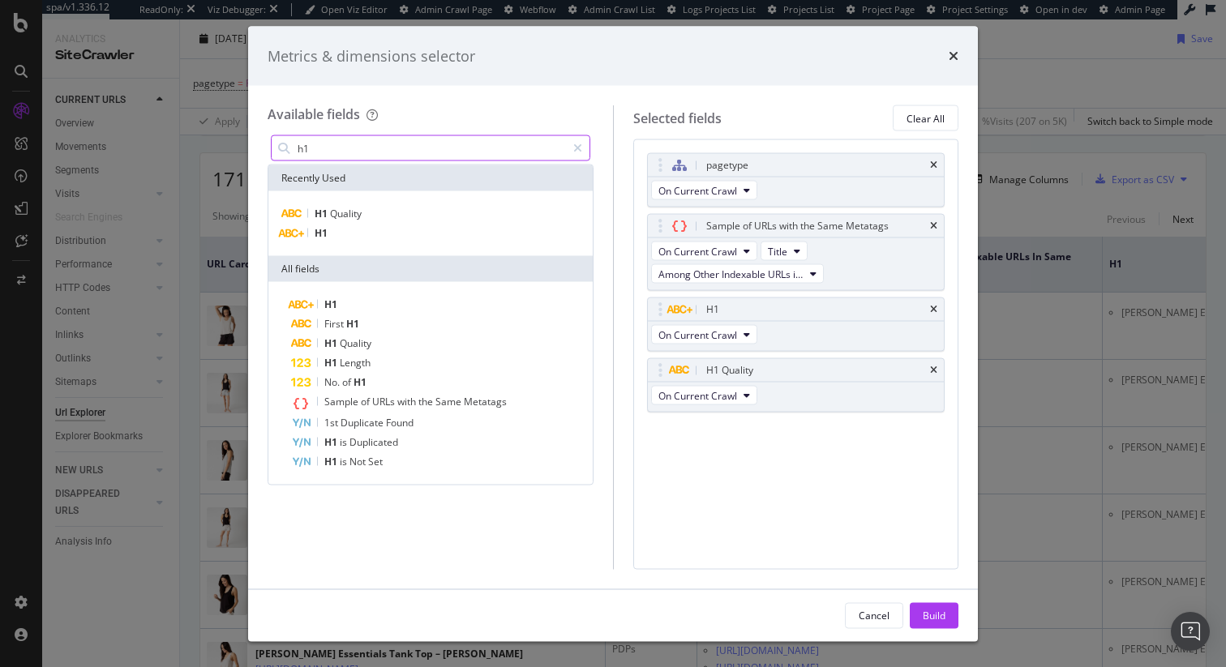
click at [401, 151] on input "h1" at bounding box center [431, 148] width 270 height 24
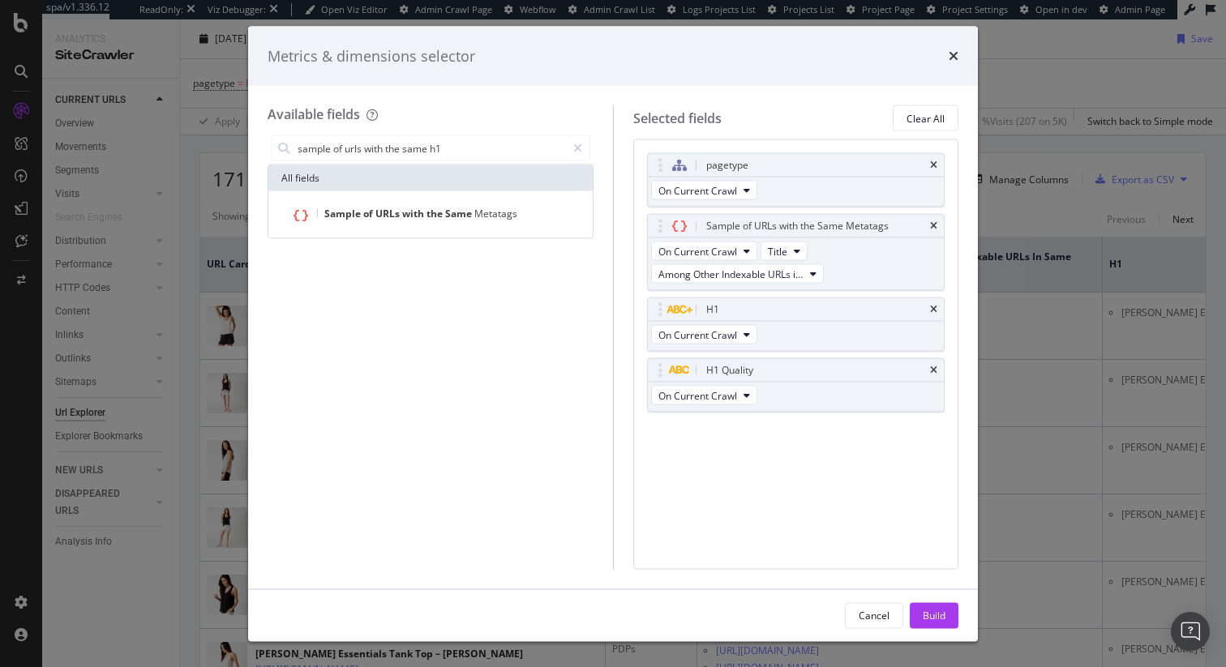
type input "sample of urls with the same h1"
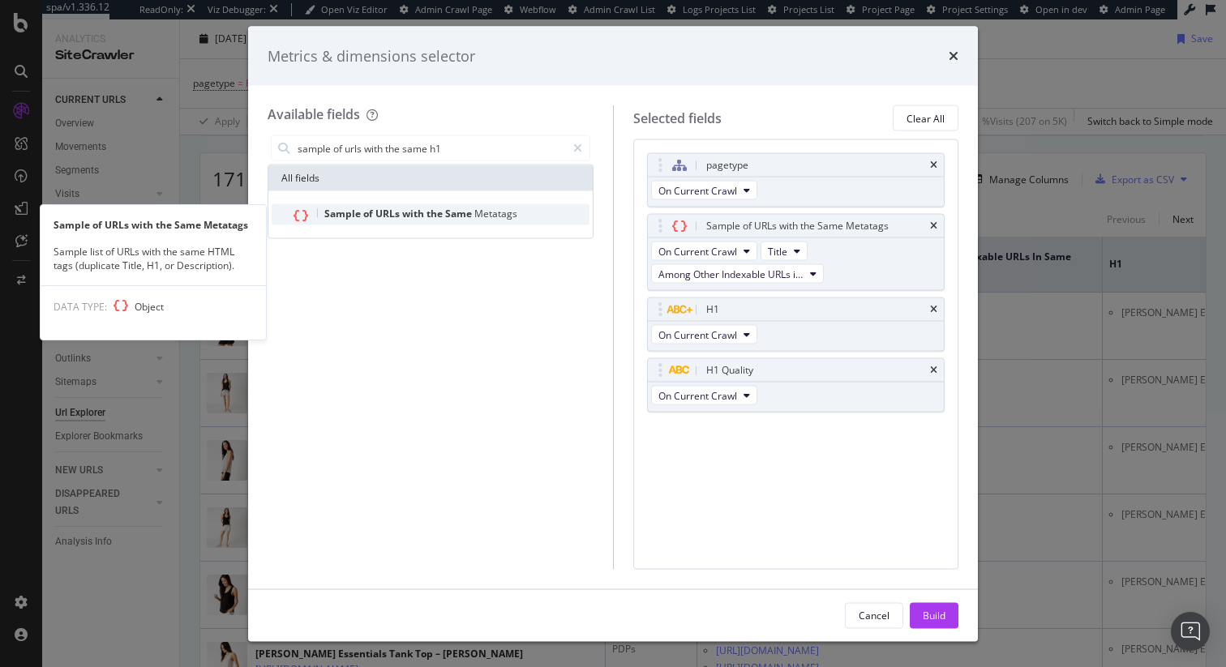
click at [509, 213] on span "Metatags" at bounding box center [495, 214] width 43 height 14
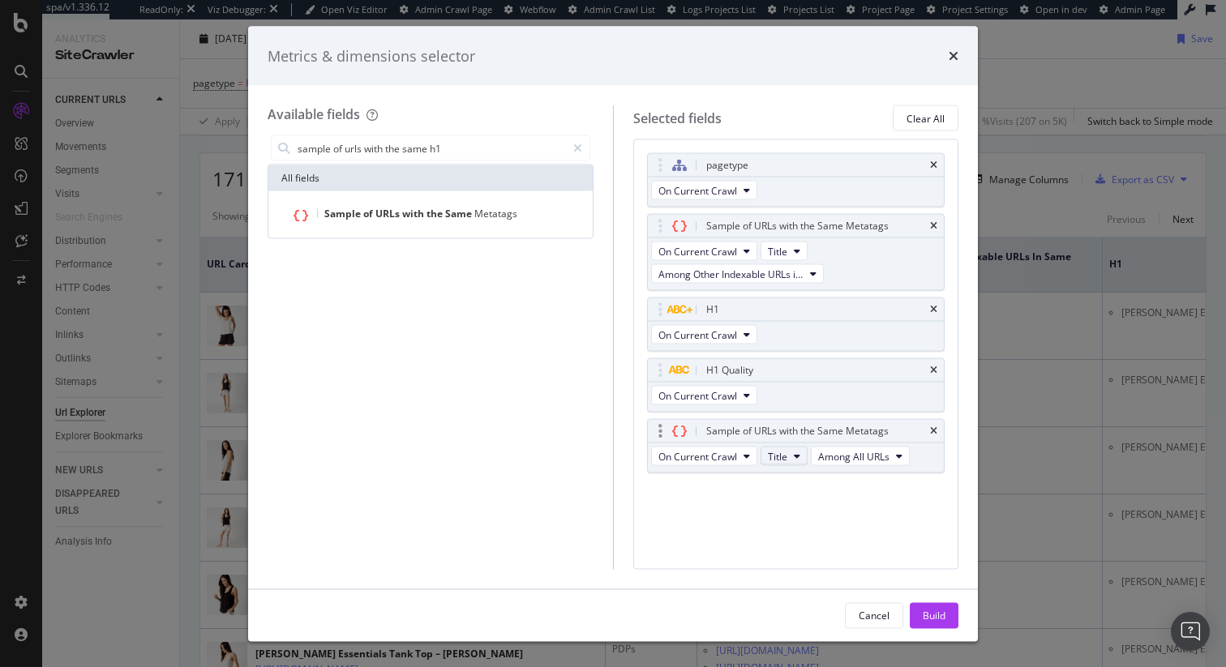
click at [794, 456] on icon "modal" at bounding box center [797, 457] width 6 height 10
click at [784, 537] on div "H1" at bounding box center [800, 546] width 78 height 24
click at [784, 537] on div "pagetype On Current Crawl Sample of URLs with the Same Metatags On Current Craw…" at bounding box center [796, 354] width 326 height 430
click at [940, 427] on div "Sample of URLs with the Same Metatags" at bounding box center [796, 431] width 297 height 23
click at [935, 429] on icon "times" at bounding box center [933, 432] width 7 height 10
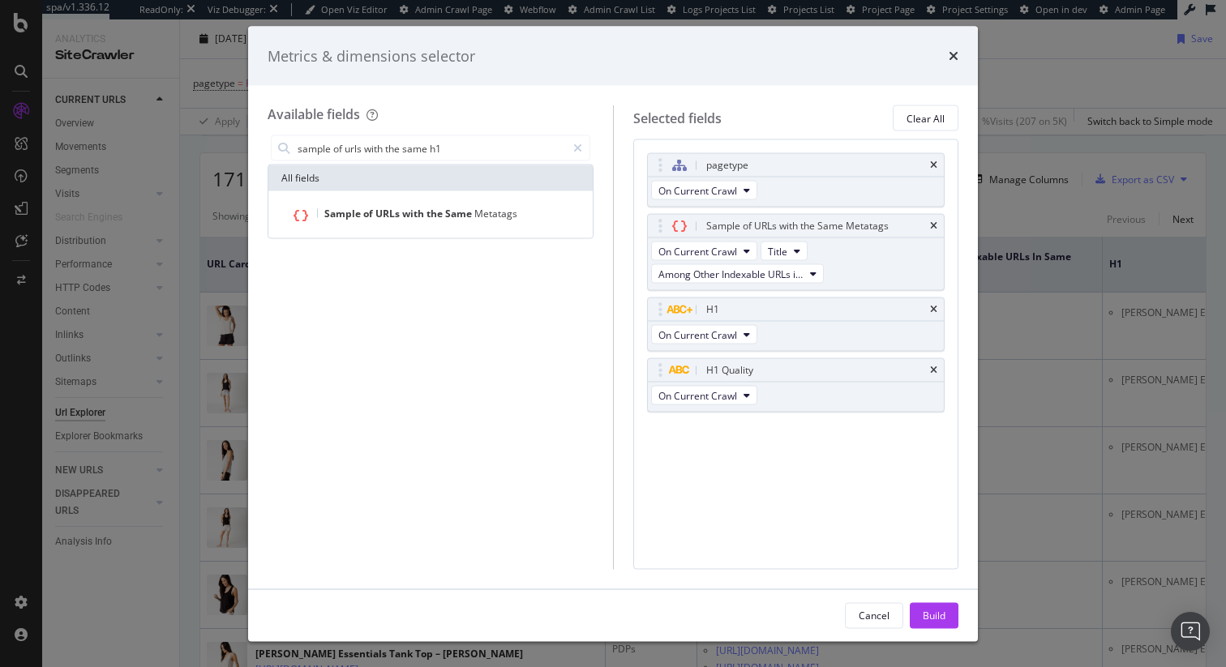
click at [931, 637] on div "Cancel Build" at bounding box center [613, 616] width 730 height 52
click at [931, 622] on div "Build" at bounding box center [934, 615] width 23 height 14
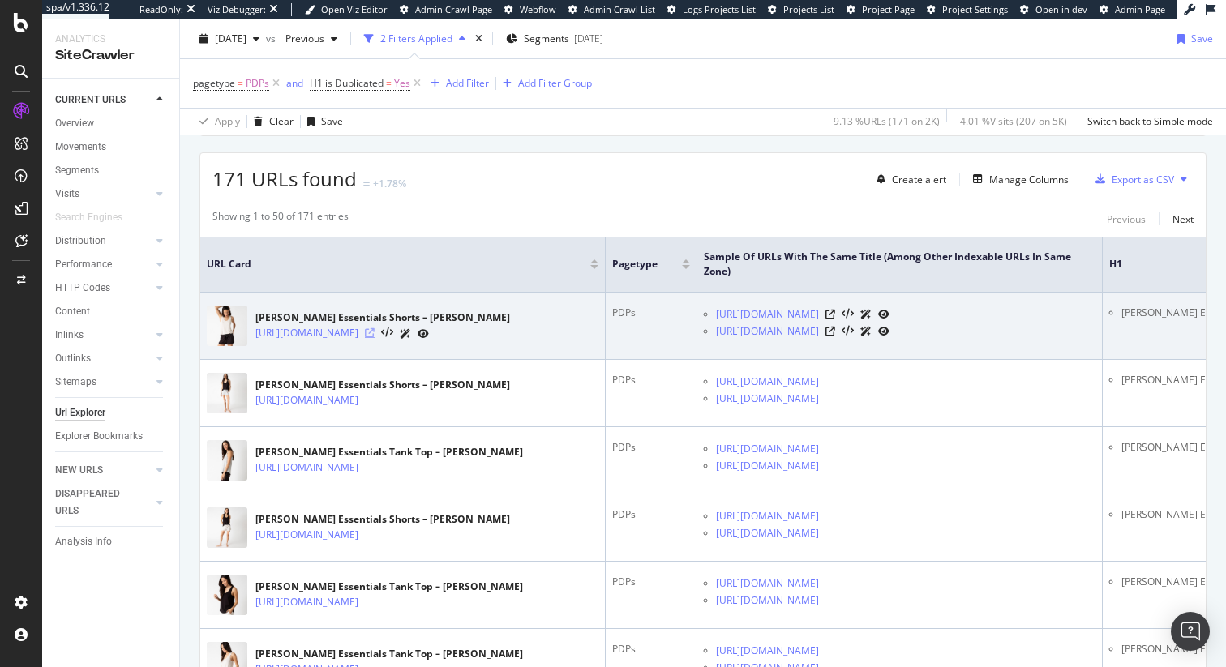
click at [375, 332] on icon at bounding box center [370, 333] width 10 height 10
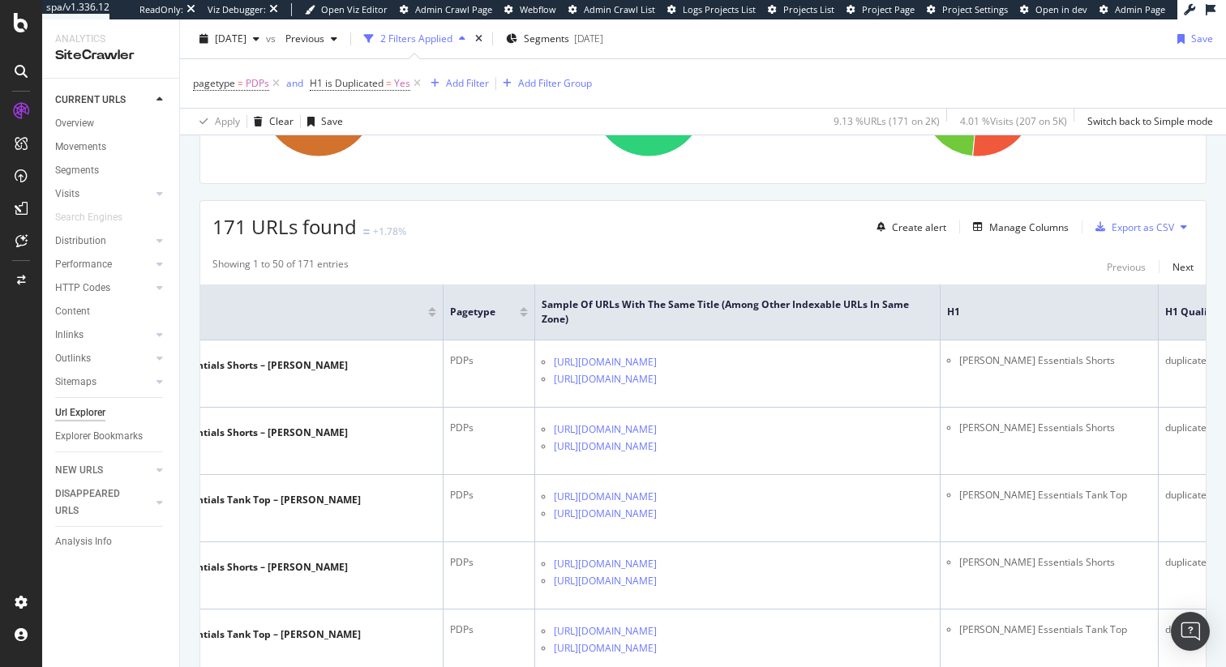
scroll to position [0, 210]
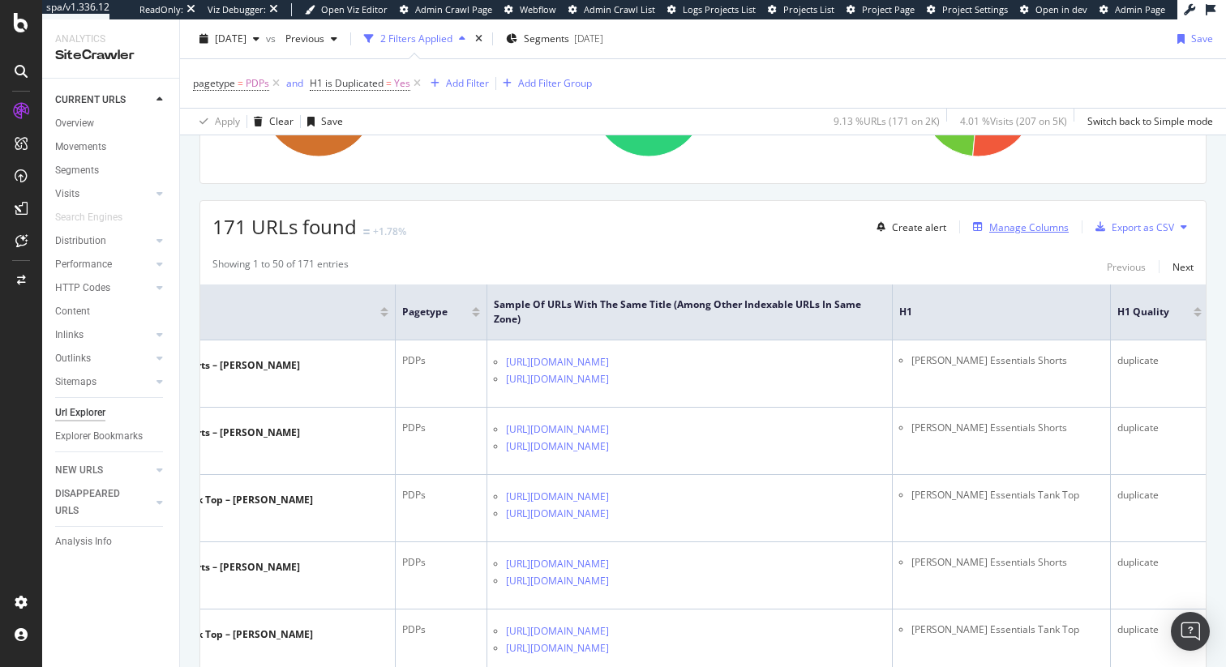
click at [1049, 231] on div "Manage Columns" at bounding box center [1028, 228] width 79 height 14
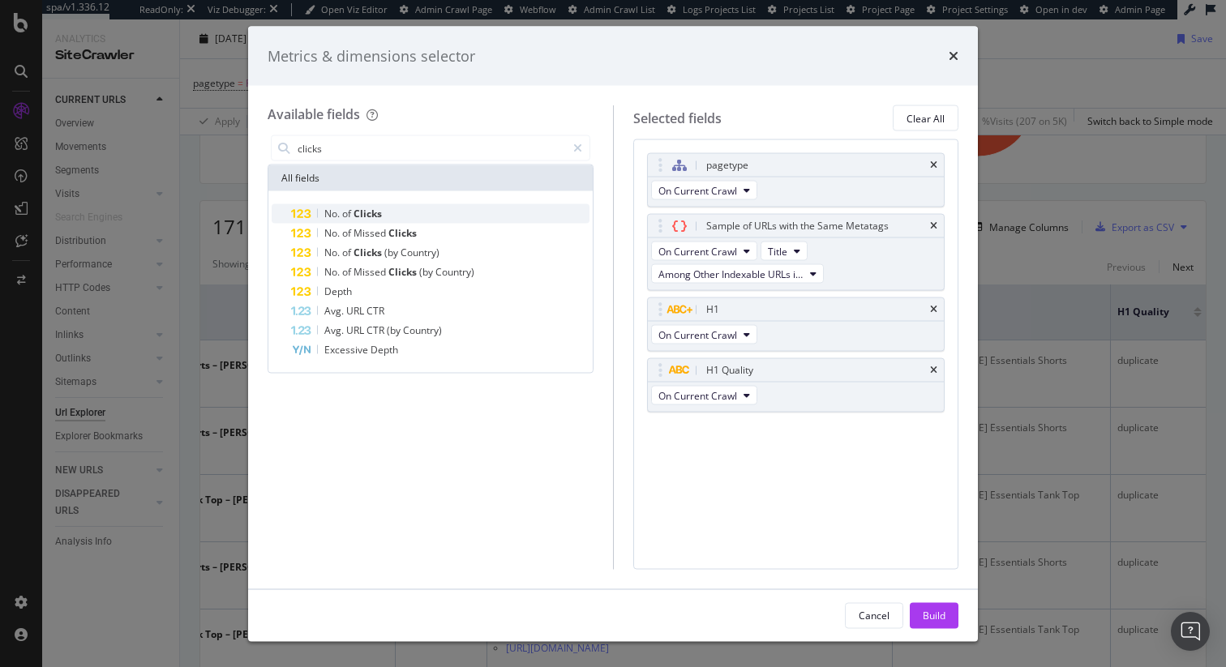
click at [470, 214] on div "No. of Clicks" at bounding box center [440, 213] width 298 height 19
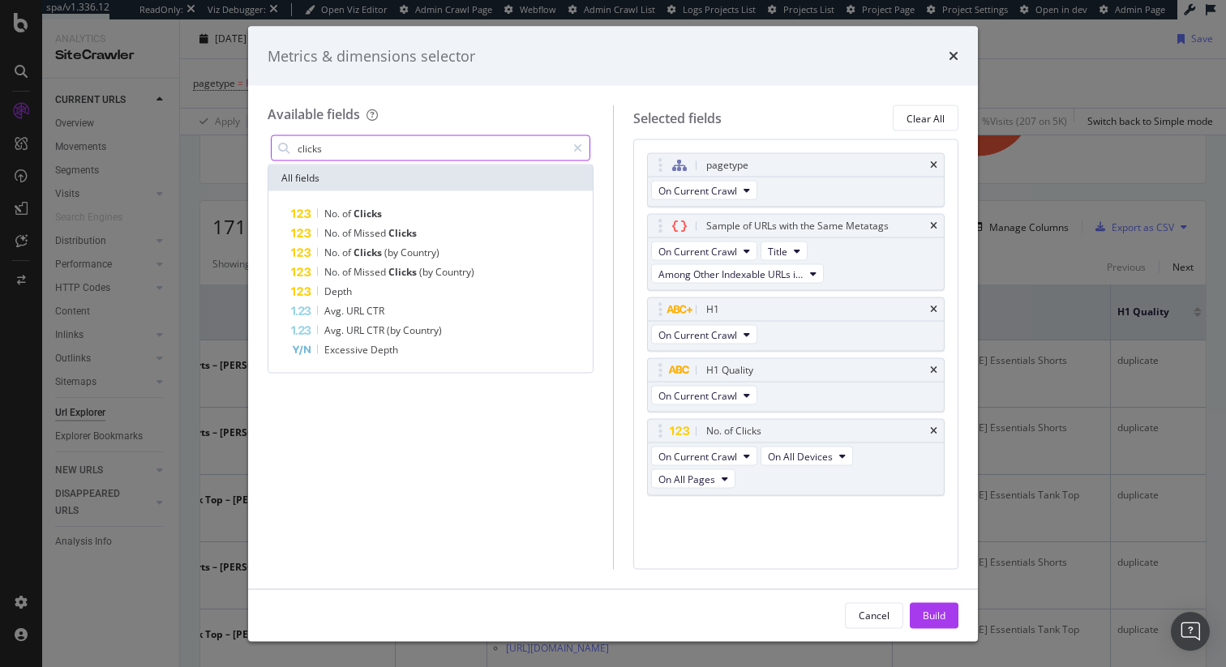
click at [484, 144] on input "clicks" at bounding box center [431, 148] width 270 height 24
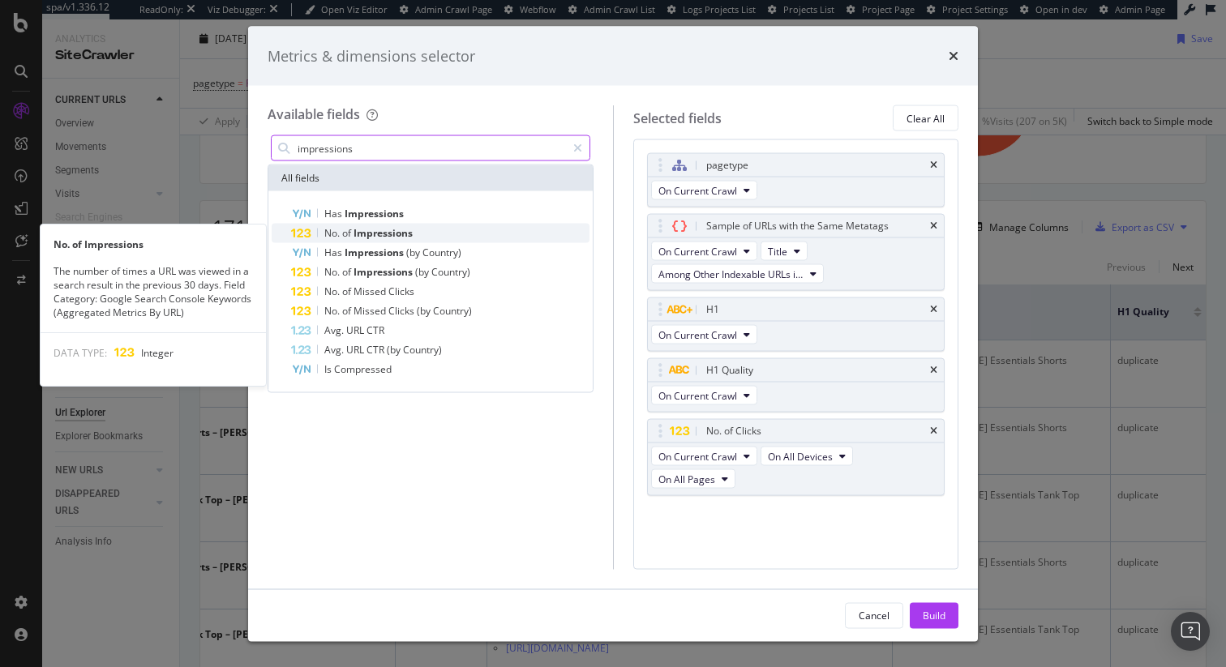
type input "impressions"
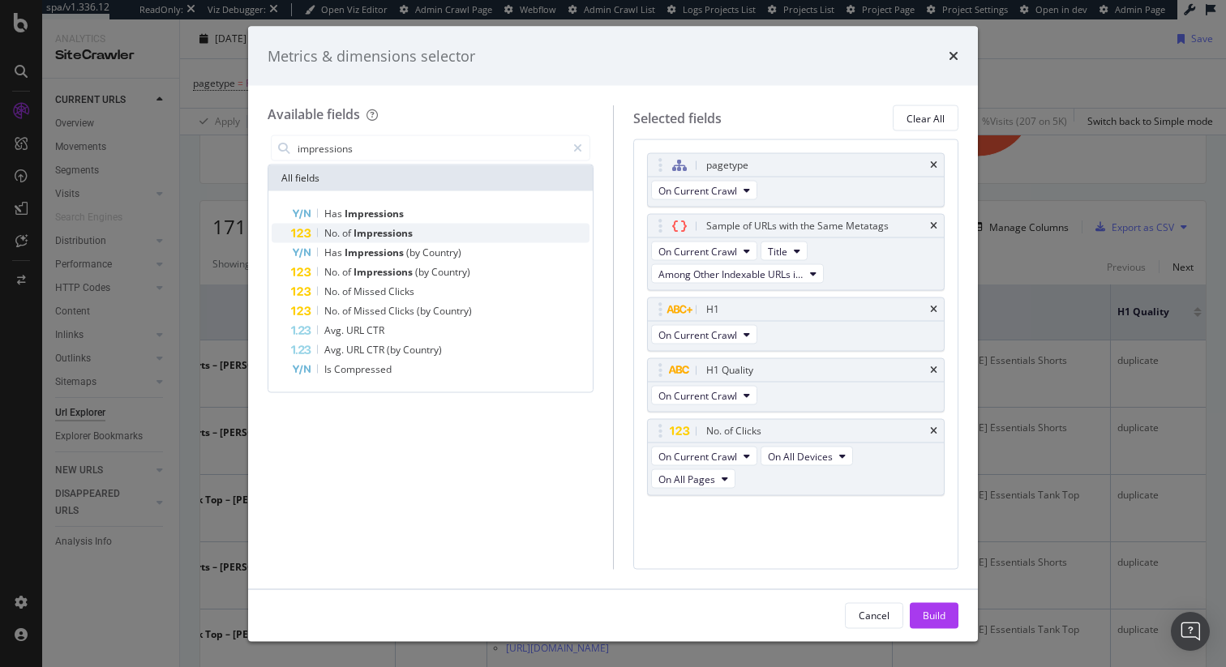
click at [335, 233] on span "No." at bounding box center [333, 233] width 18 height 14
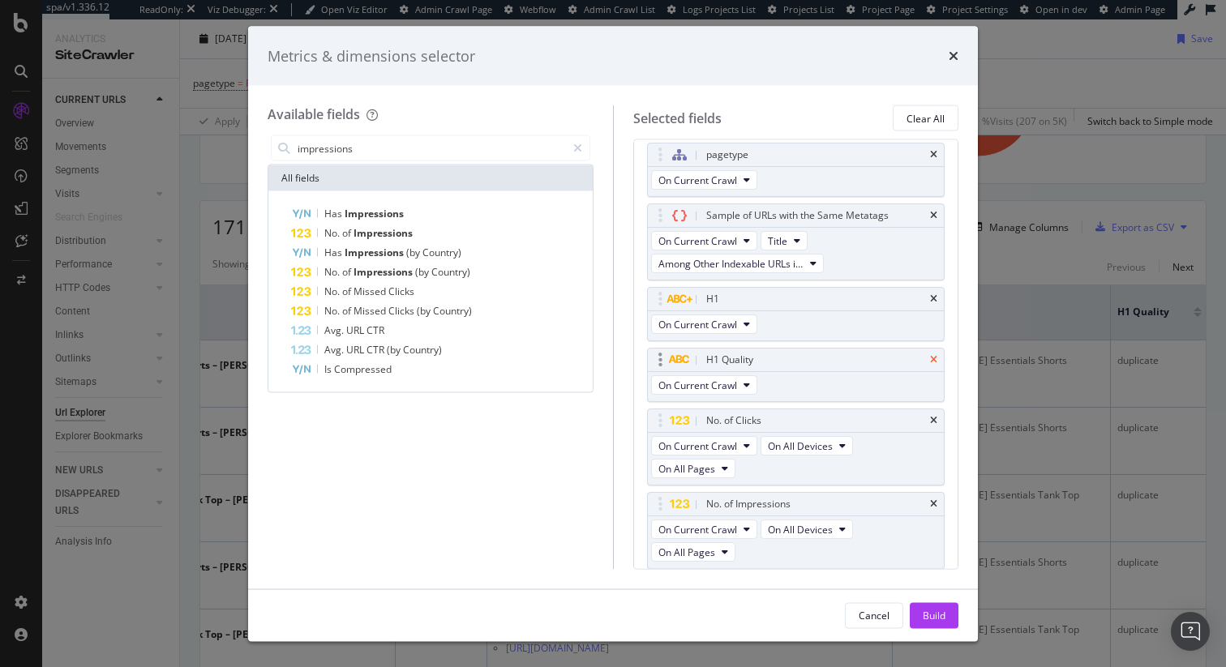
click at [937, 359] on icon "times" at bounding box center [933, 360] width 7 height 10
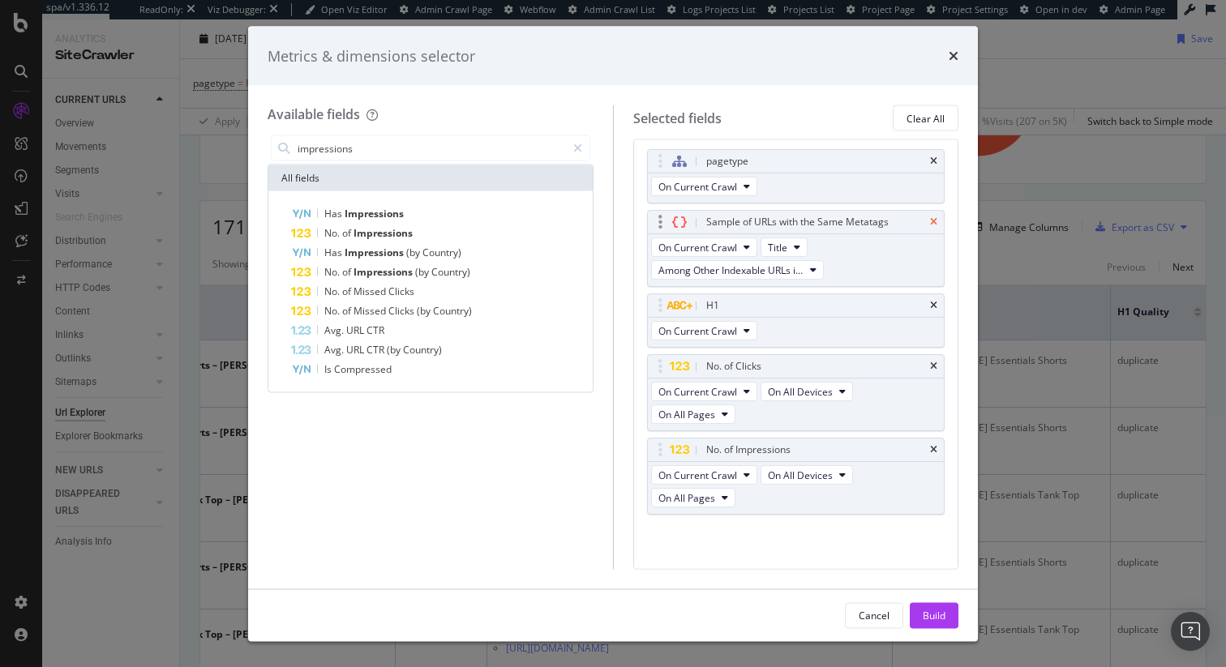
click at [933, 220] on icon "times" at bounding box center [933, 222] width 7 height 10
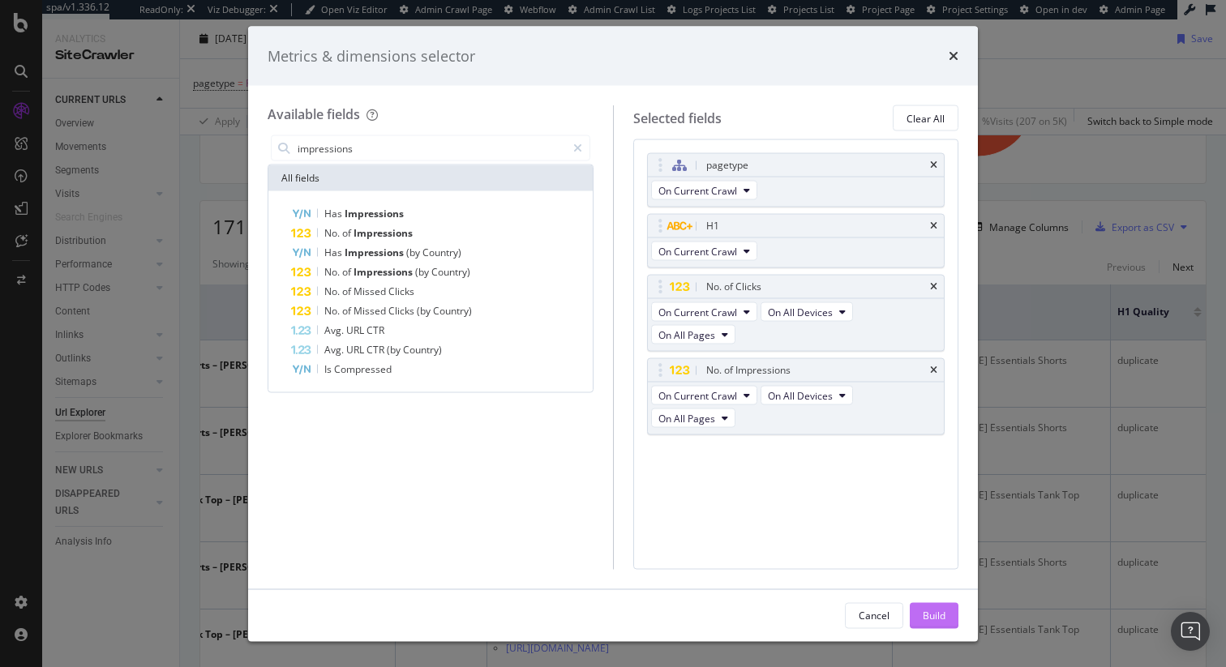
click at [920, 607] on button "Build" at bounding box center [934, 616] width 49 height 26
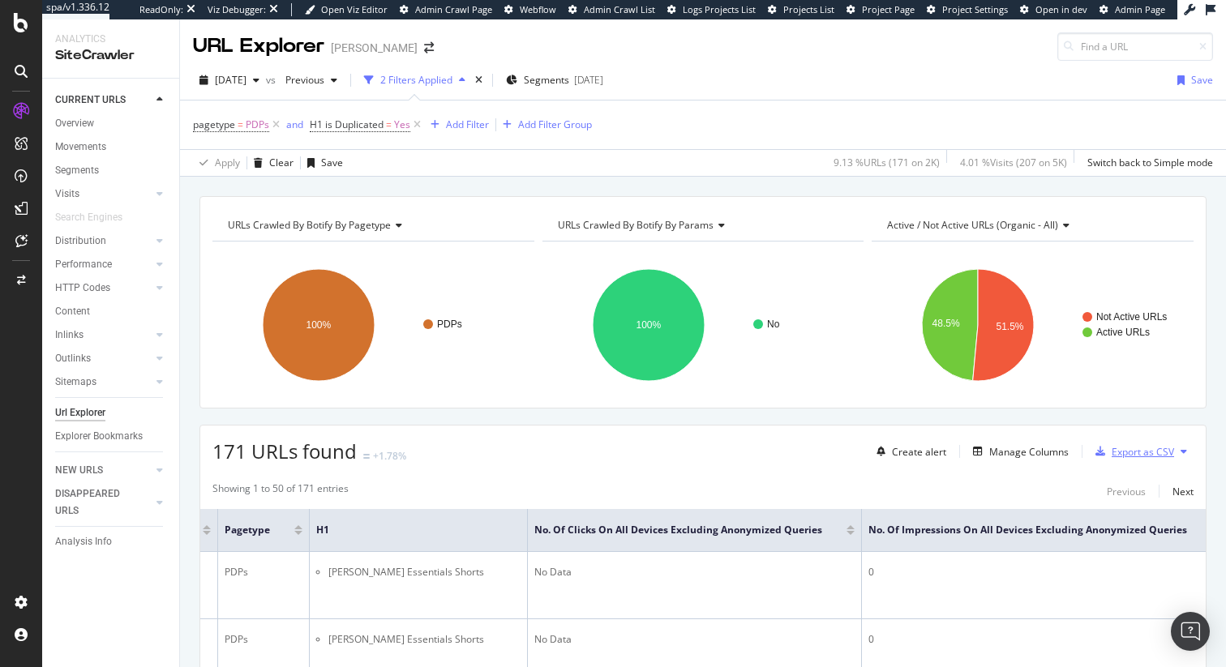
click at [1117, 446] on div "Export as CSV" at bounding box center [1143, 452] width 62 height 14
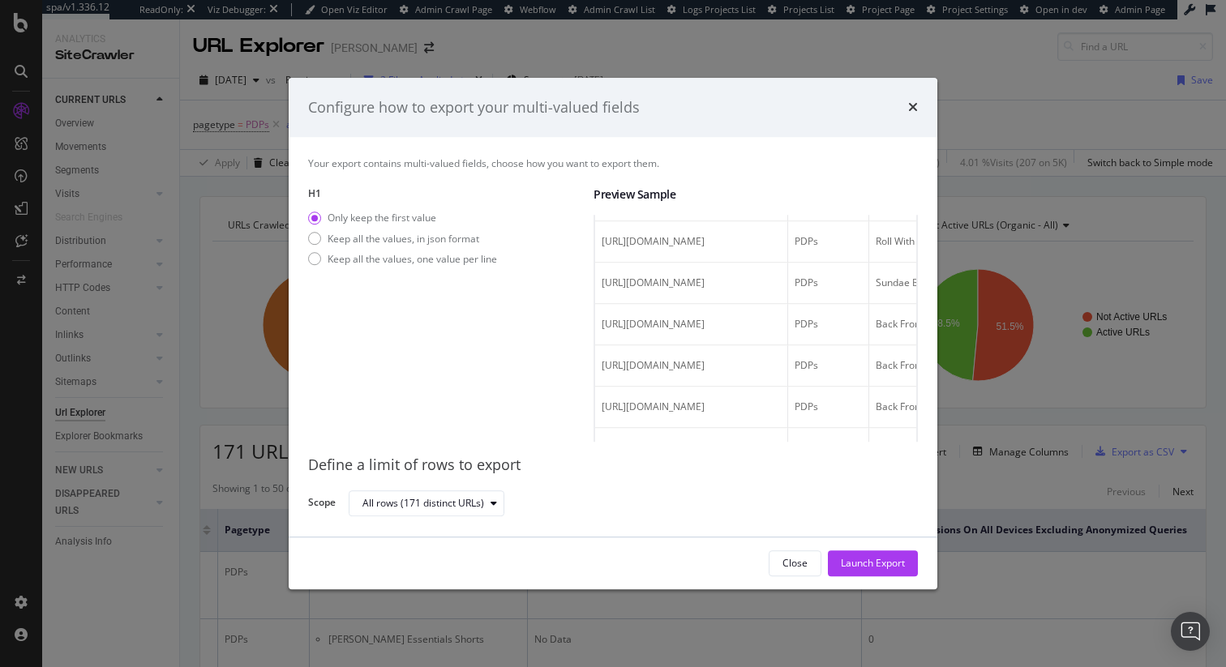
scroll to position [804, 0]
click at [407, 239] on div "Keep all the values, in json format" at bounding box center [404, 239] width 152 height 14
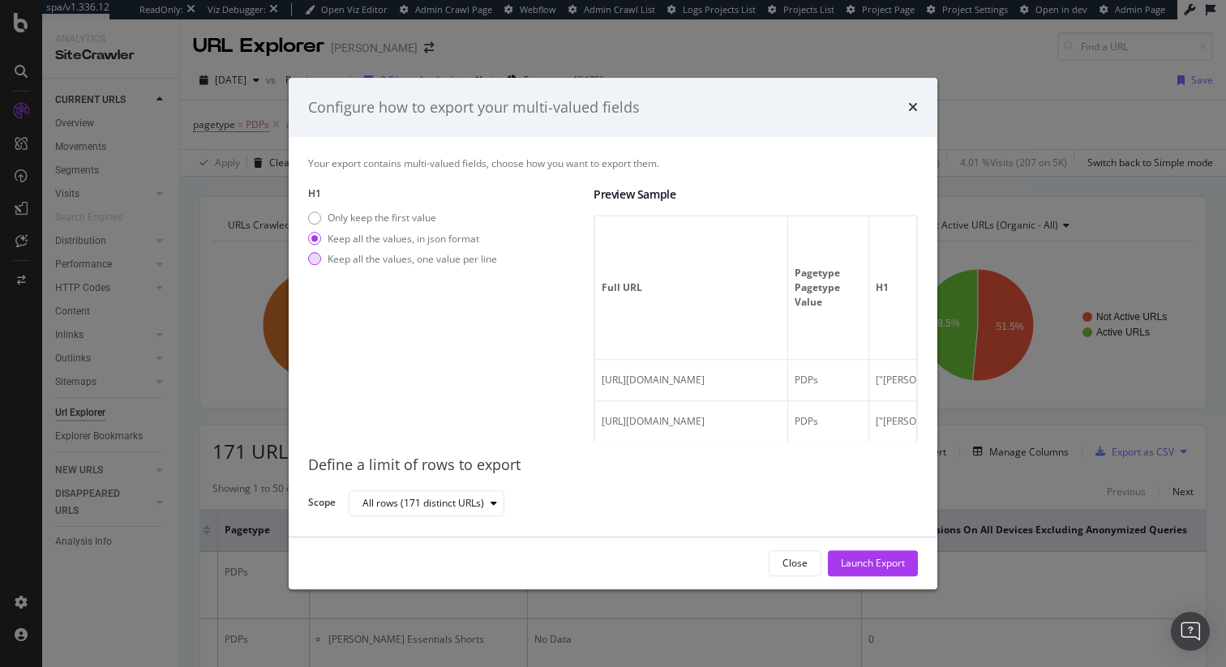
click at [474, 261] on div "Keep all the values, one value per line" at bounding box center [412, 259] width 169 height 14
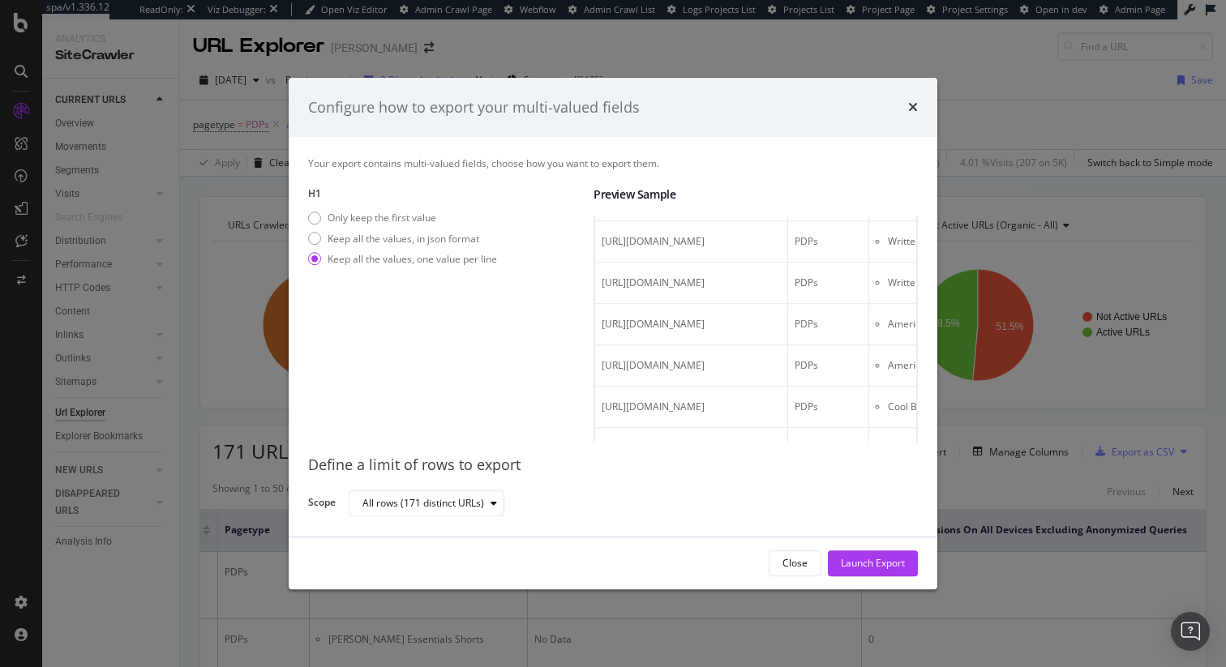
scroll to position [526, 0]
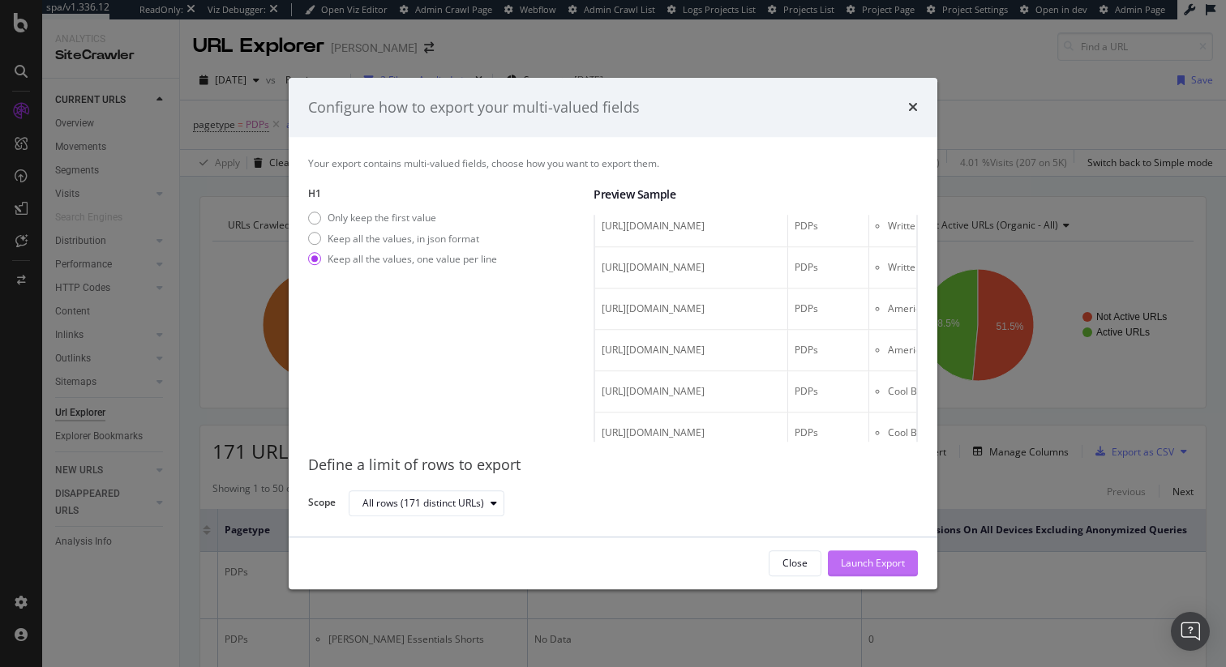
click at [870, 559] on div "Launch Export" at bounding box center [873, 564] width 64 height 14
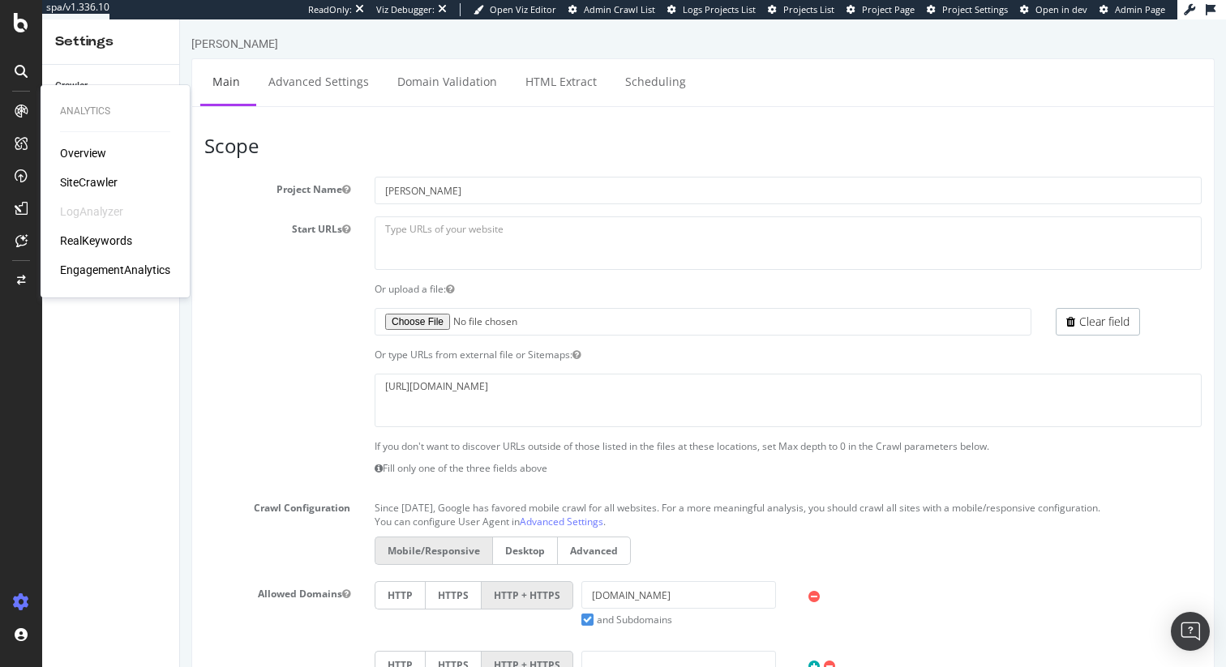
click at [22, 113] on icon at bounding box center [21, 111] width 13 height 13
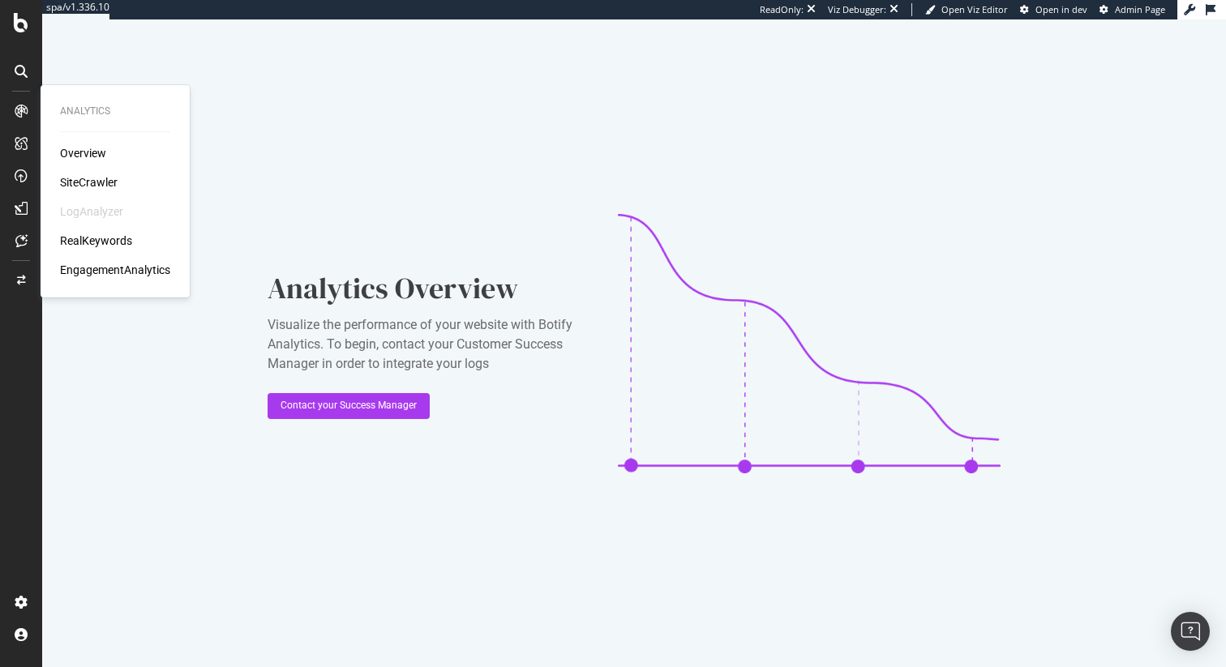
click at [62, 178] on div "SiteCrawler" at bounding box center [89, 182] width 58 height 16
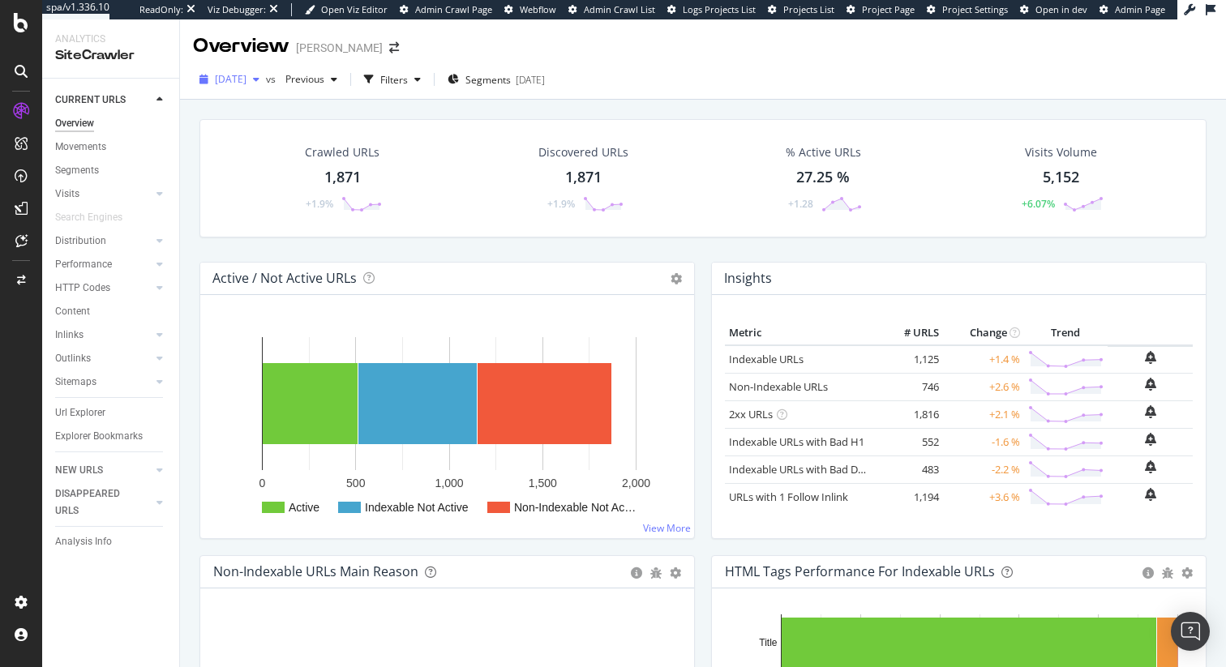
click at [247, 79] on span "[DATE]" at bounding box center [231, 79] width 32 height 14
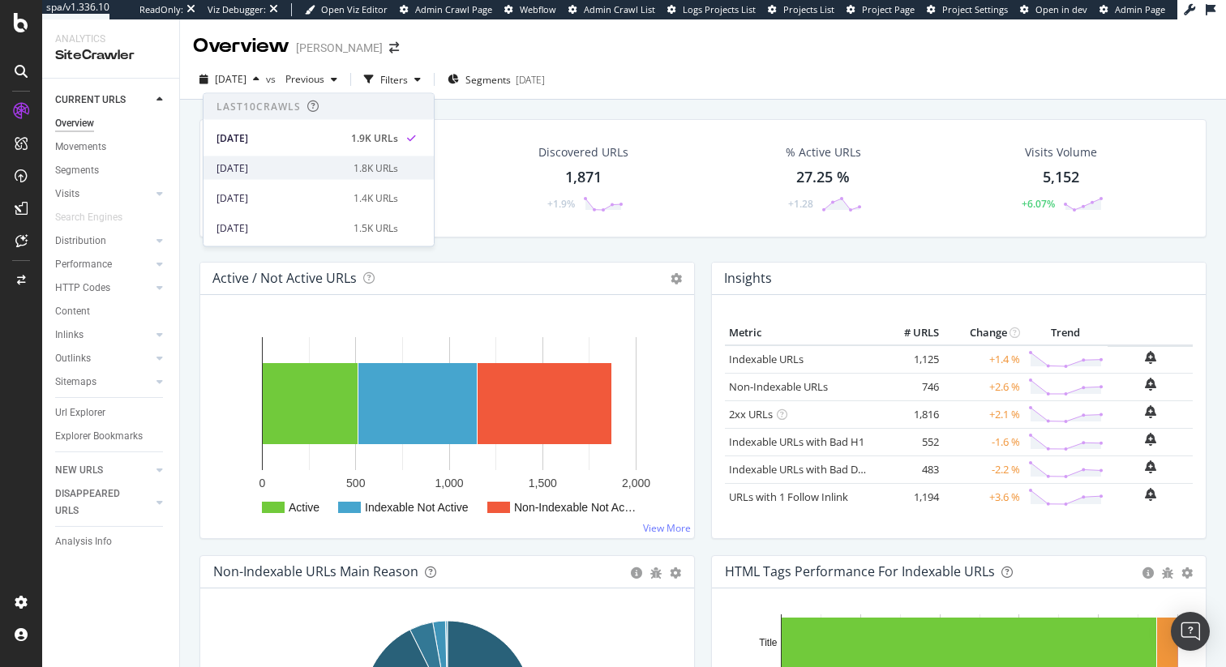
click at [260, 162] on div "[DATE]" at bounding box center [280, 168] width 127 height 15
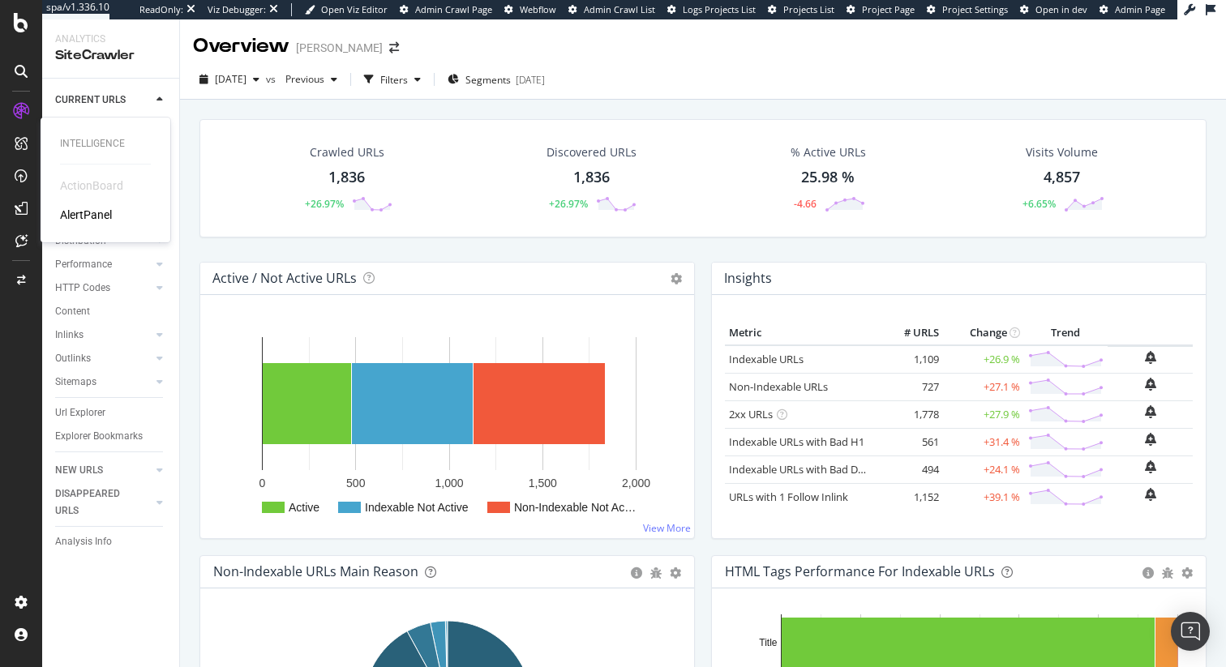
click at [72, 181] on div "ActionBoard" at bounding box center [91, 186] width 63 height 16
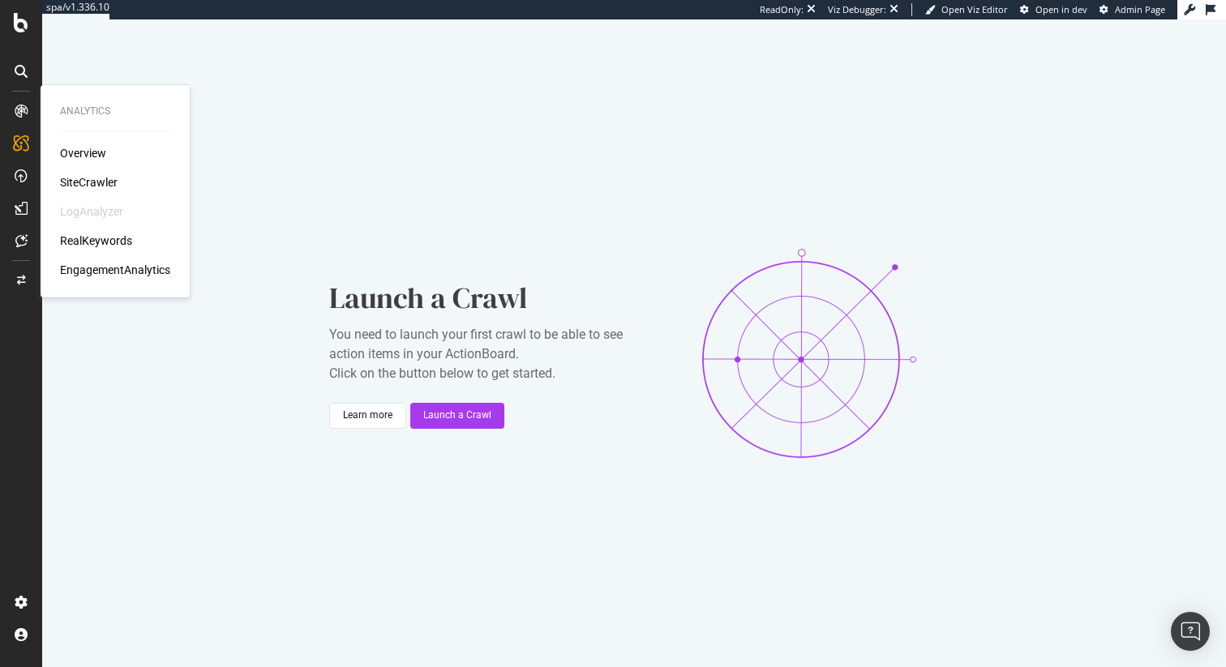
click at [24, 111] on icon at bounding box center [21, 111] width 13 height 13
